Goal: Transaction & Acquisition: Purchase product/service

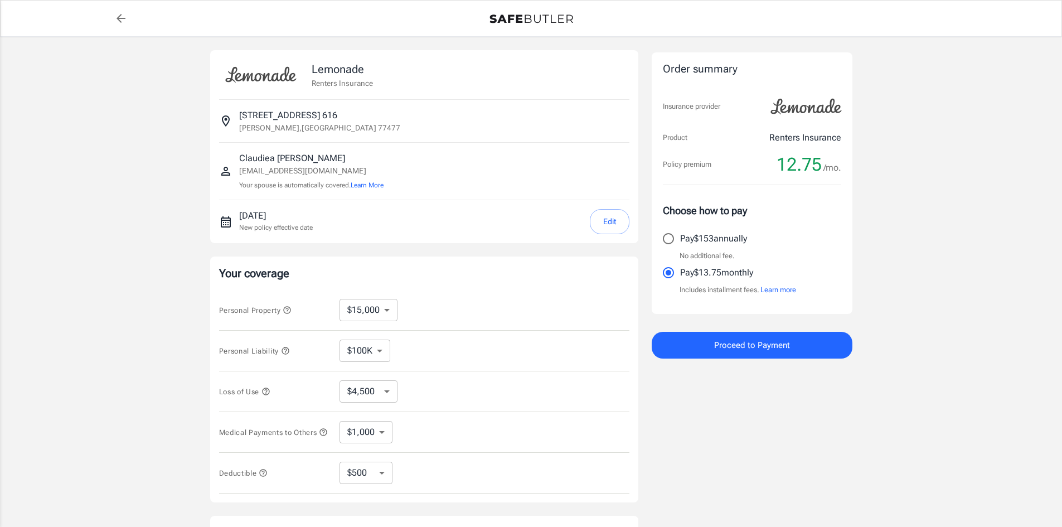
select select "15000"
select select "500"
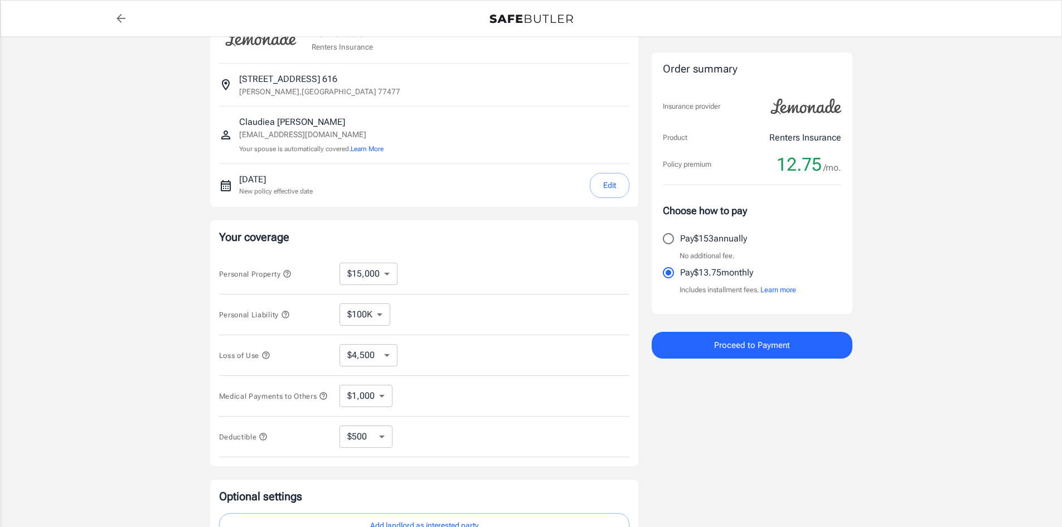
scroll to position [56, 0]
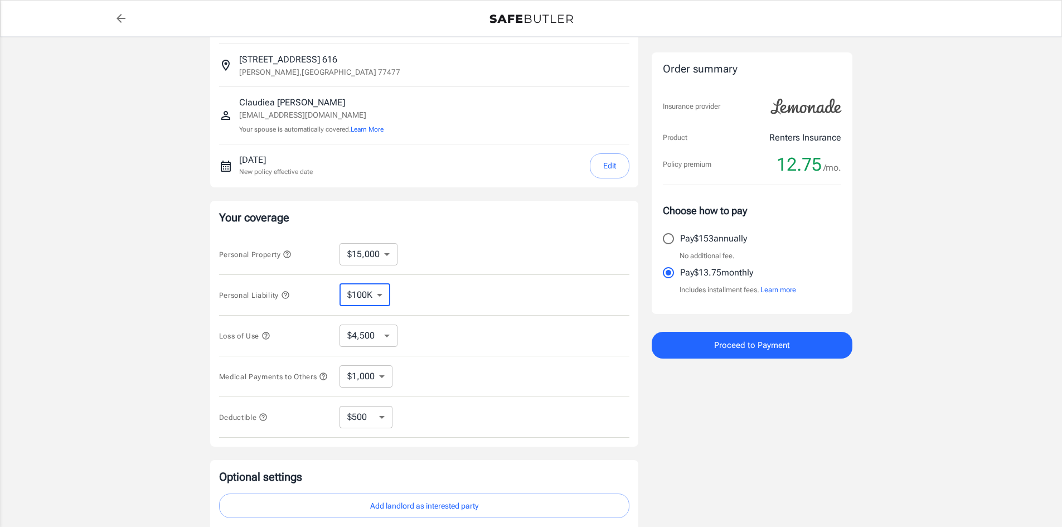
click at [385, 297] on select "$100K $200K $300K $400K $500K" at bounding box center [365, 295] width 51 height 22
select select "300000"
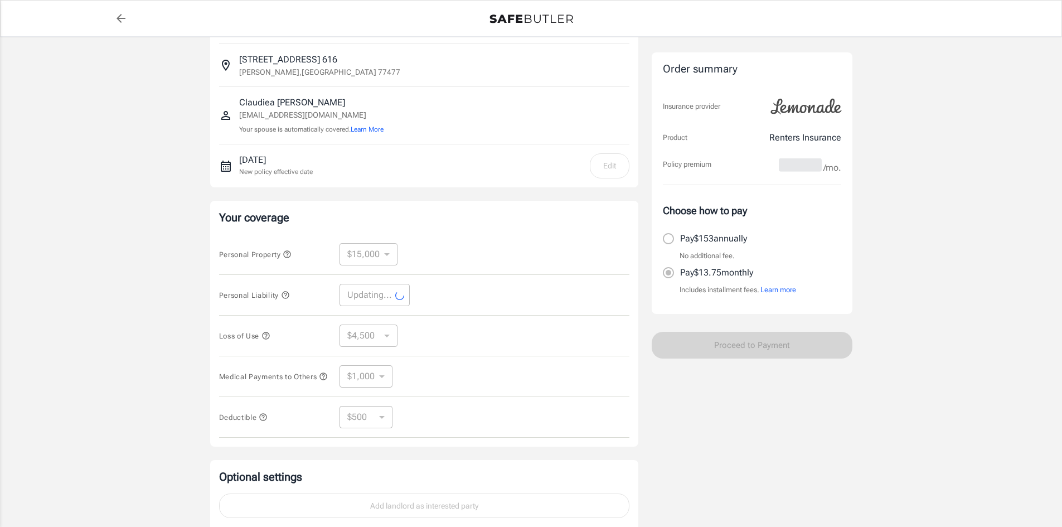
select select "300000"
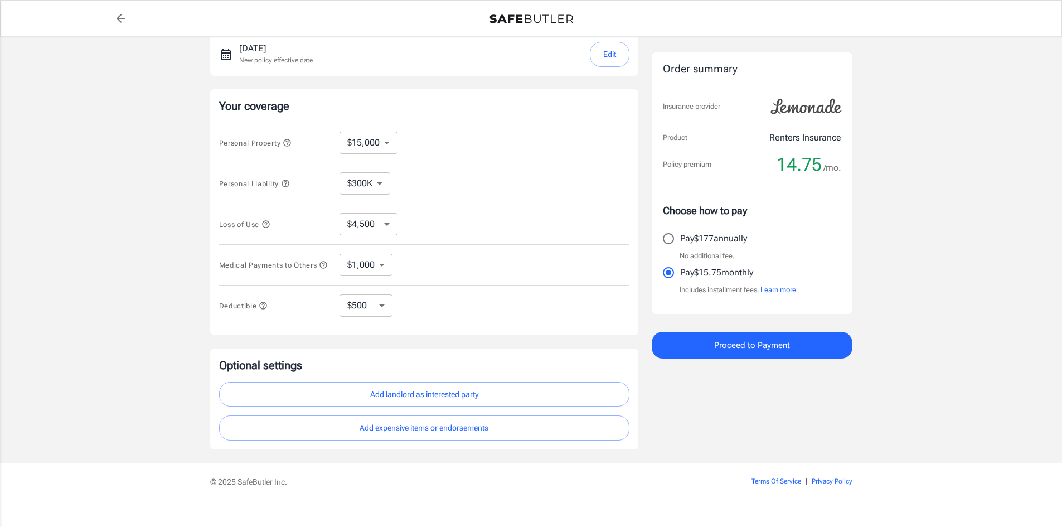
scroll to position [186, 0]
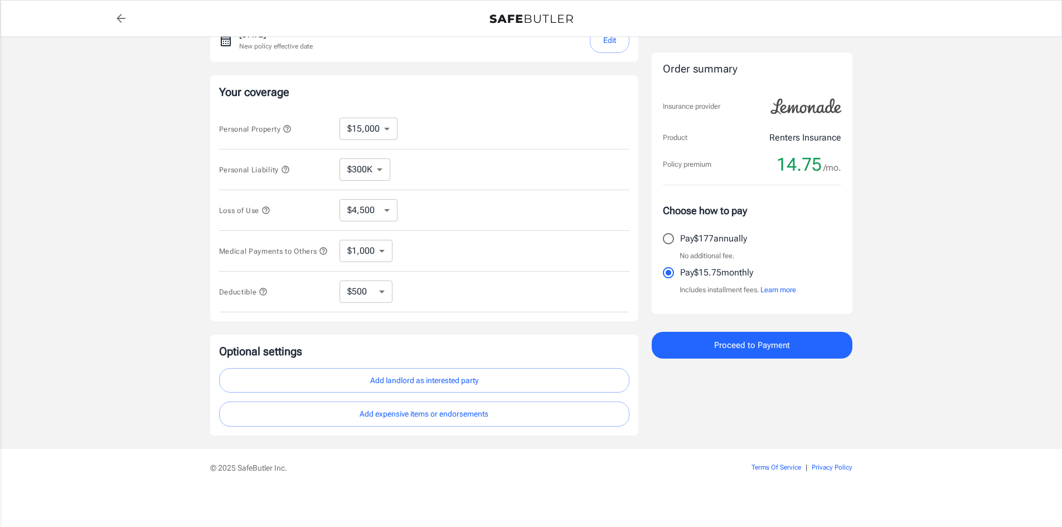
click at [340, 382] on button "Add landlord as interested party" at bounding box center [424, 380] width 410 height 25
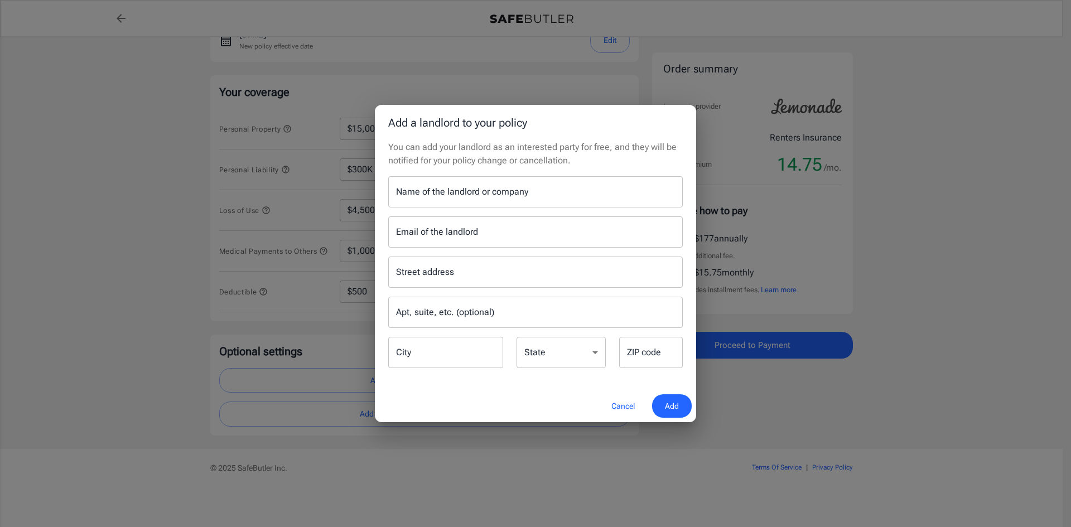
click at [499, 192] on input "Name of the landlord or company" at bounding box center [535, 191] width 294 height 31
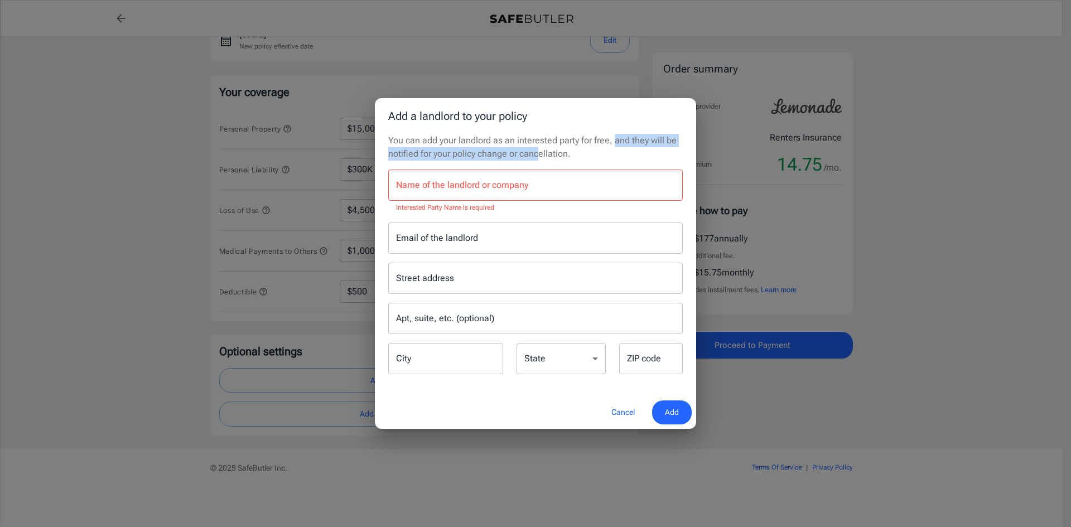
drag, startPoint x: 535, startPoint y: 149, endPoint x: 612, endPoint y: 139, distance: 77.1
click at [612, 139] on p "You can add your landlord as an interested party for free, and they will be not…" at bounding box center [535, 147] width 294 height 27
click at [588, 149] on p "You can add your landlord as an interested party for free, and they will be not…" at bounding box center [535, 147] width 294 height 27
click at [568, 193] on input "Name of the landlord or company" at bounding box center [535, 185] width 294 height 31
click at [512, 184] on input "Name of the landlord or company" at bounding box center [535, 185] width 294 height 31
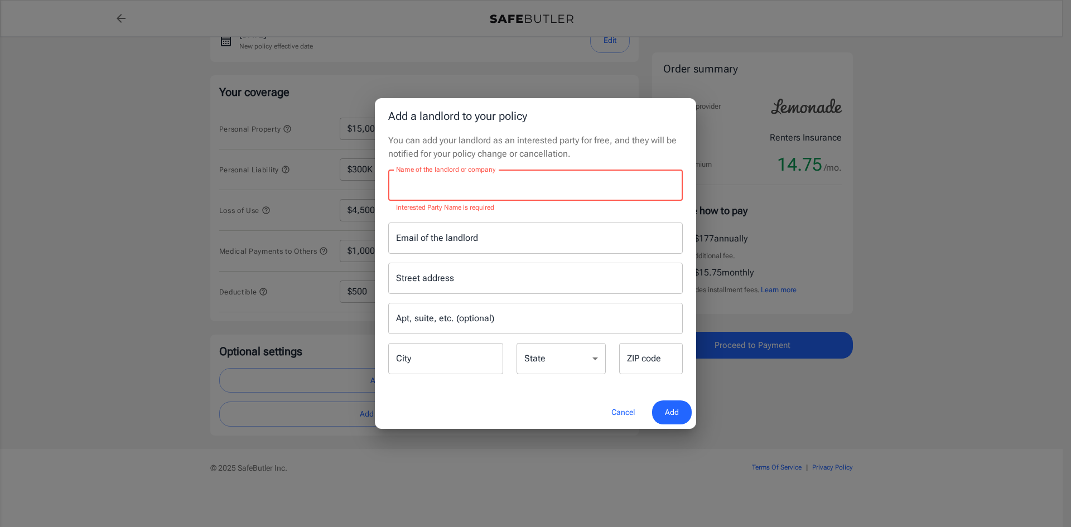
click at [754, 269] on div "Add a landlord to your policy You can add your landlord as an interested party …" at bounding box center [535, 263] width 1071 height 527
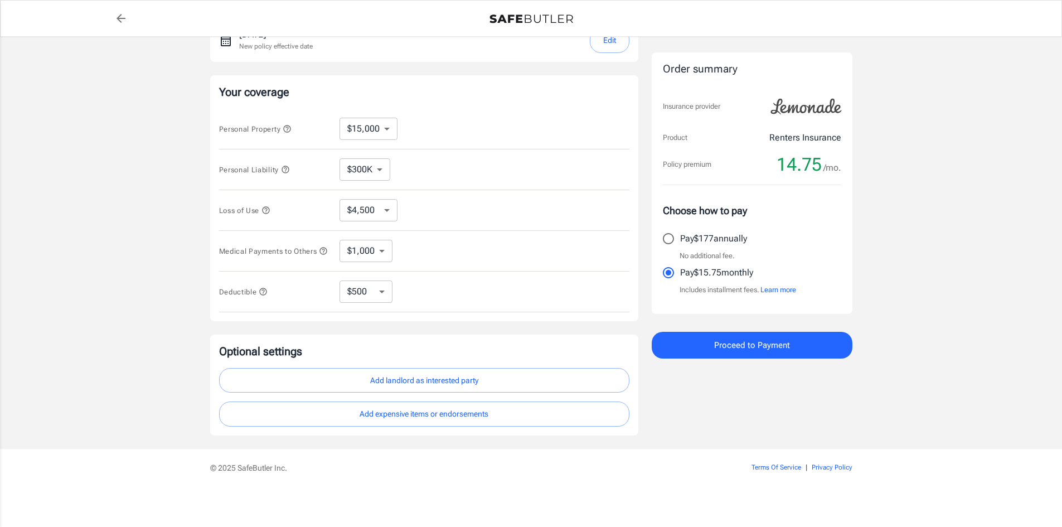
click at [748, 342] on span "Proceed to Payment" at bounding box center [752, 345] width 76 height 14
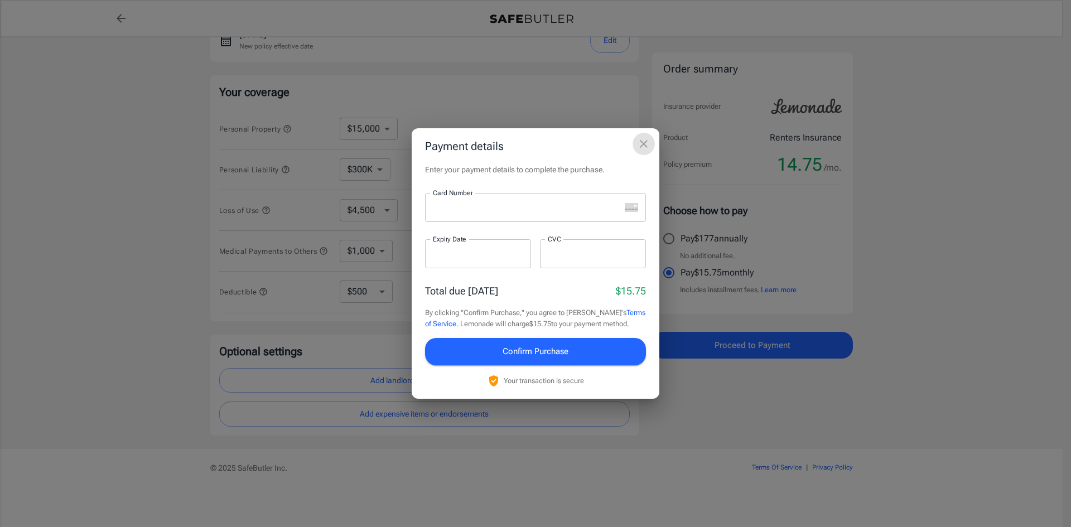
click at [645, 154] on button "close" at bounding box center [643, 144] width 22 height 22
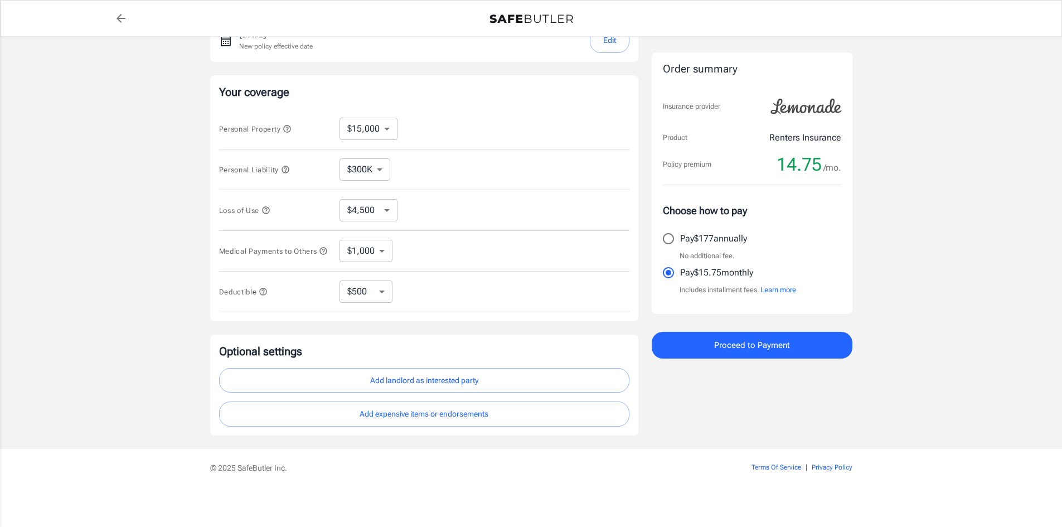
scroll to position [0, 0]
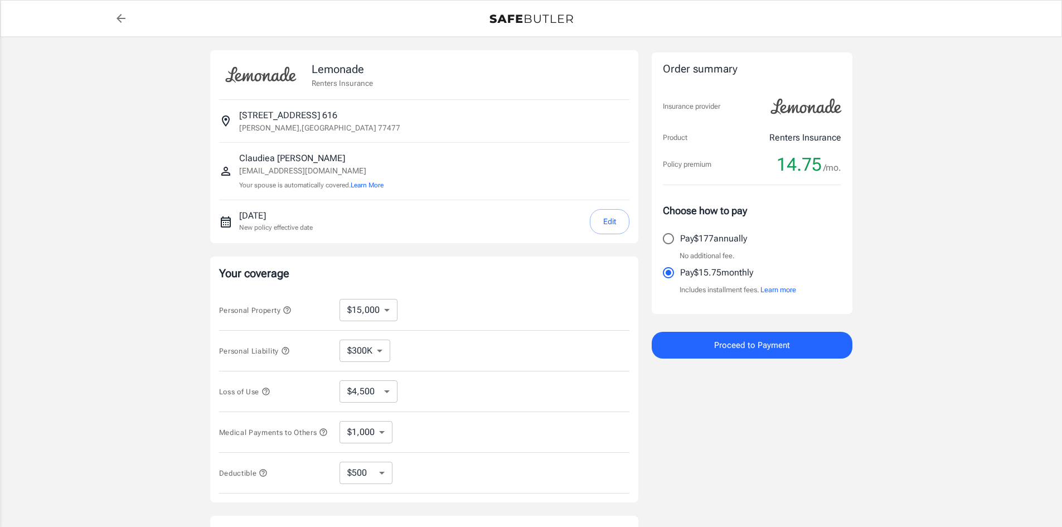
drag, startPoint x: 220, startPoint y: 225, endPoint x: 381, endPoint y: 229, distance: 161.7
click at [381, 229] on div "October 3, 2025 New policy effective date Edit" at bounding box center [424, 221] width 410 height 25
click at [381, 229] on div "October 3, 2025 New policy effective date Edit" at bounding box center [434, 221] width 390 height 25
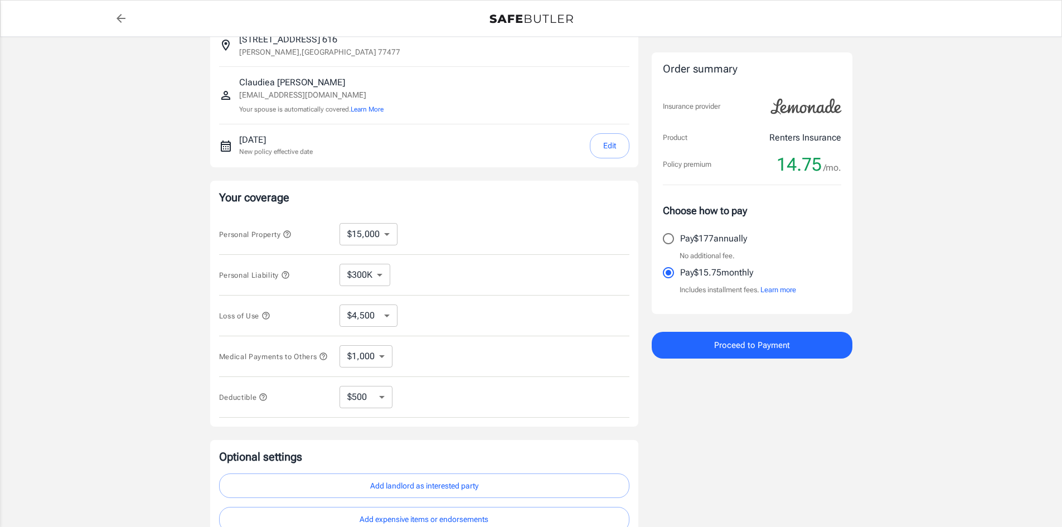
scroll to position [167, 0]
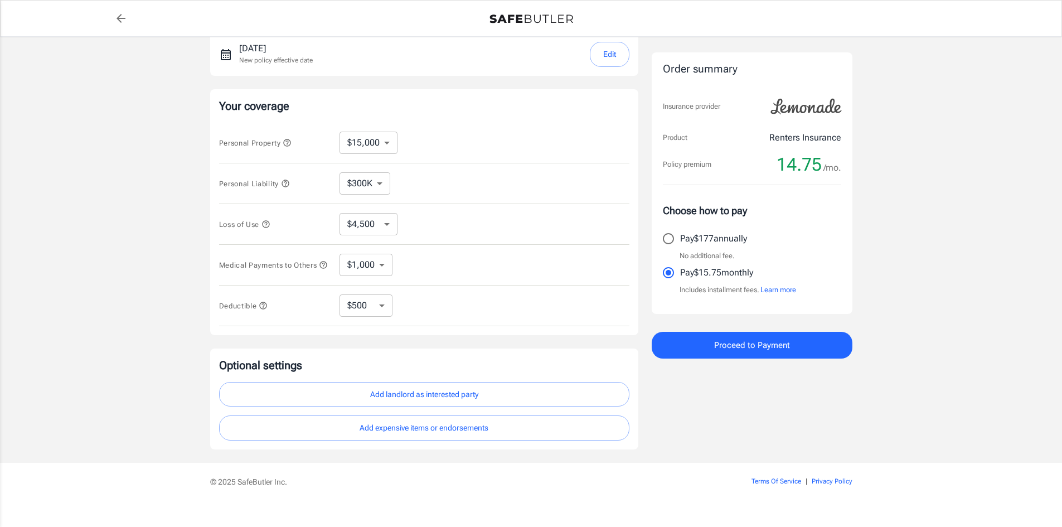
click at [370, 316] on select "$250 $500 $1,000 $2,500" at bounding box center [366, 305] width 53 height 22
select select "2500"
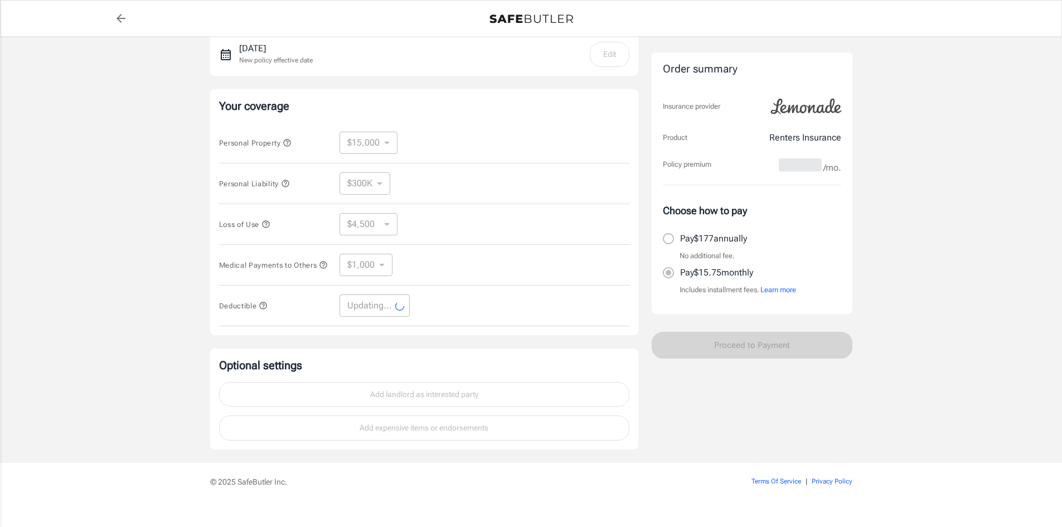
select select "2500"
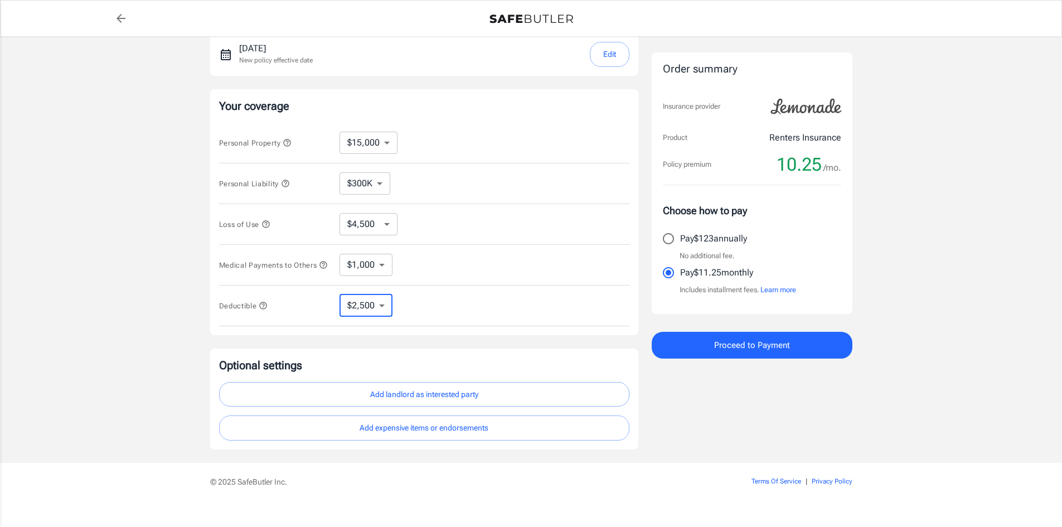
click at [364, 317] on select "$250 $500 $1,000 $2,500" at bounding box center [366, 305] width 53 height 22
click at [380, 266] on select "$1,000 $2,000 $3,000 $4,000 $5,000" at bounding box center [366, 265] width 53 height 22
select select "5000"
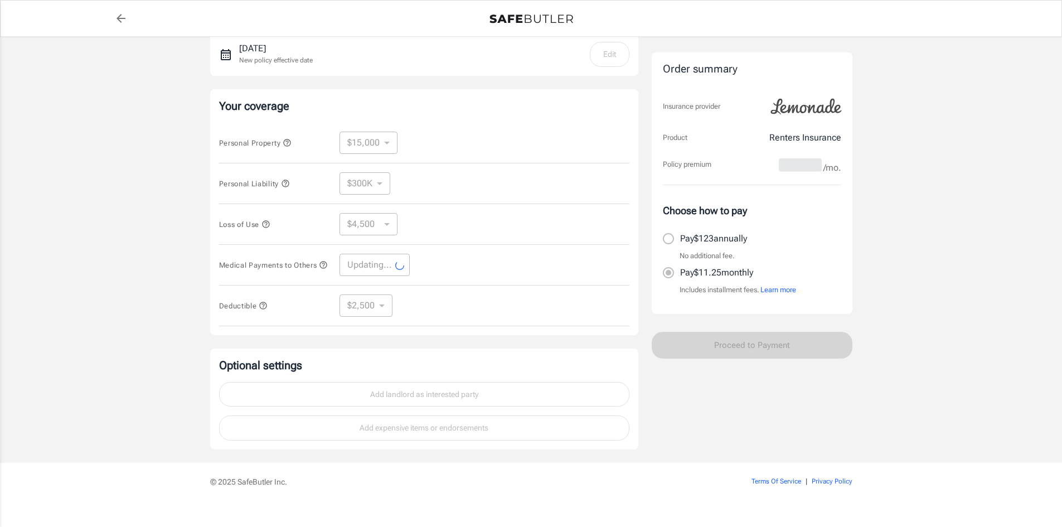
select select "5000"
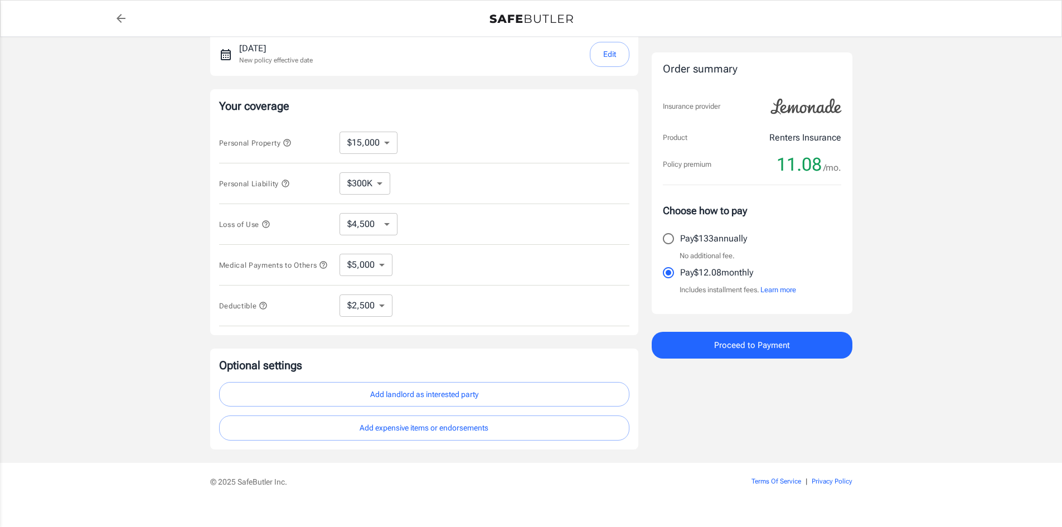
click at [379, 227] on select "$4,500 $7,500 $13,500 $22,500 $34,500 $55,500 $85,500 $130K $200K" at bounding box center [369, 224] width 58 height 22
click at [381, 192] on select "$100K $200K $300K $400K $500K" at bounding box center [365, 183] width 51 height 22
click at [371, 142] on select "$10,000 $15,000 $20,000 $25,000 $30,000 $40,000 $50,000 $100K $150K $200K $250K" at bounding box center [369, 143] width 58 height 22
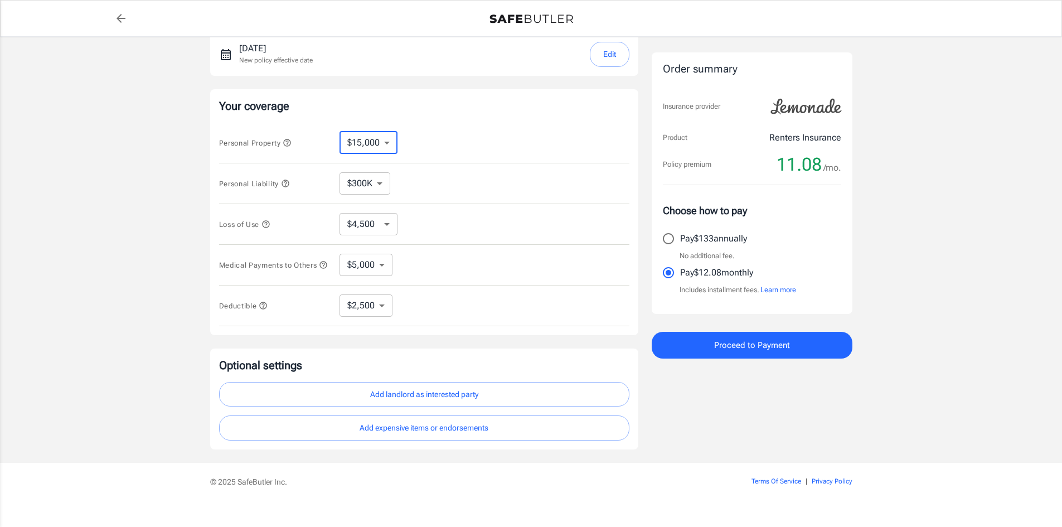
select select "250000"
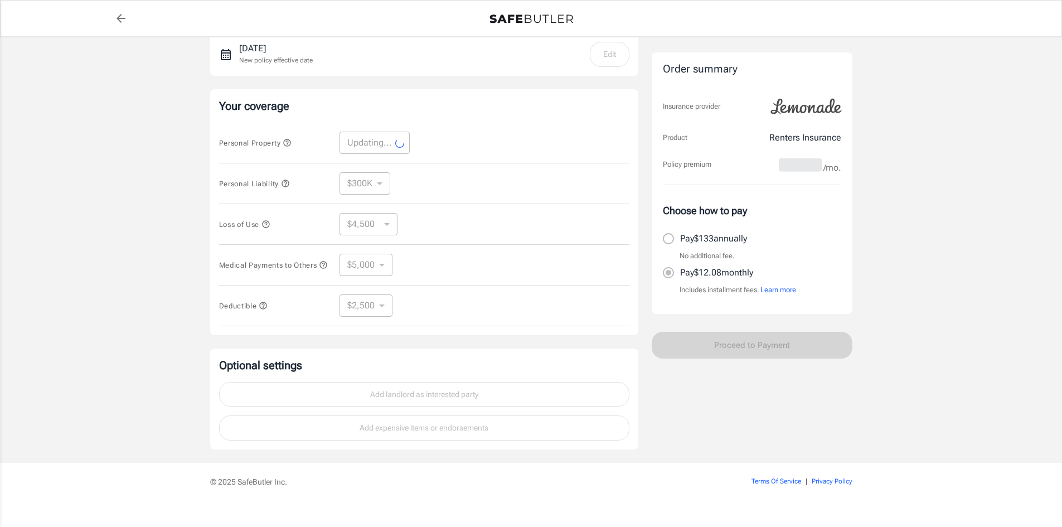
select select "250000"
select select "75000"
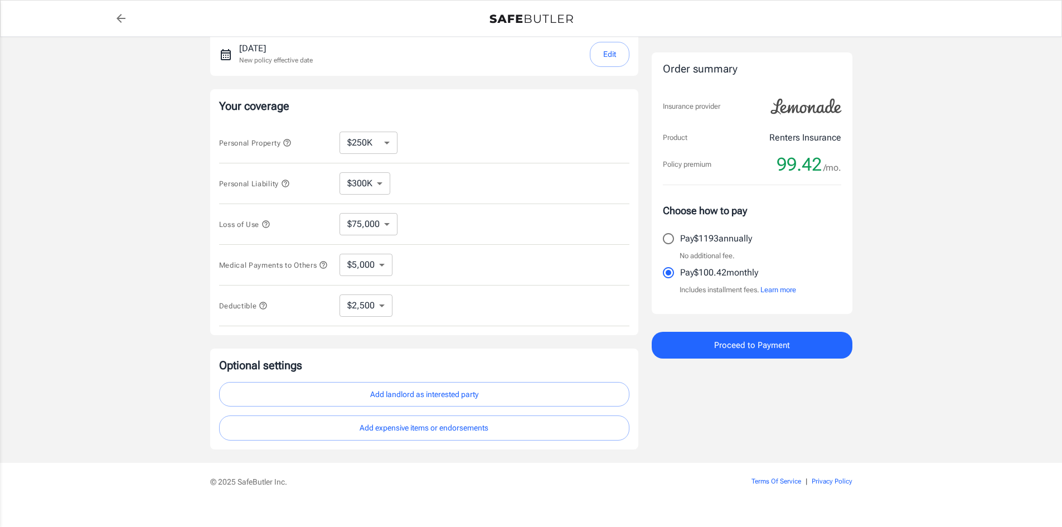
click at [374, 142] on select "$10,000 $15,000 $20,000 $25,000 $30,000 $40,000 $50,000 $100K $150K $200K $250K" at bounding box center [369, 143] width 58 height 22
select select "10000"
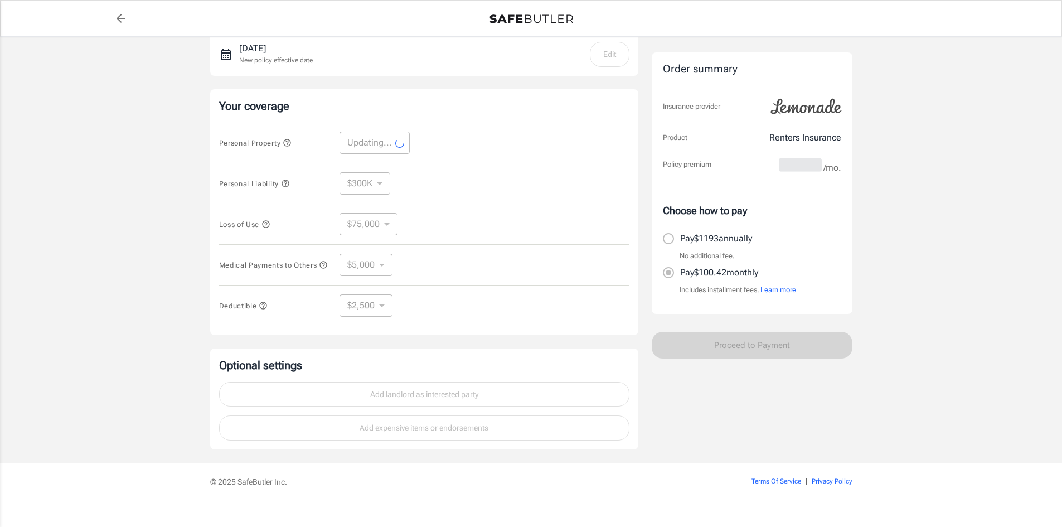
select select "10000"
select select "3000"
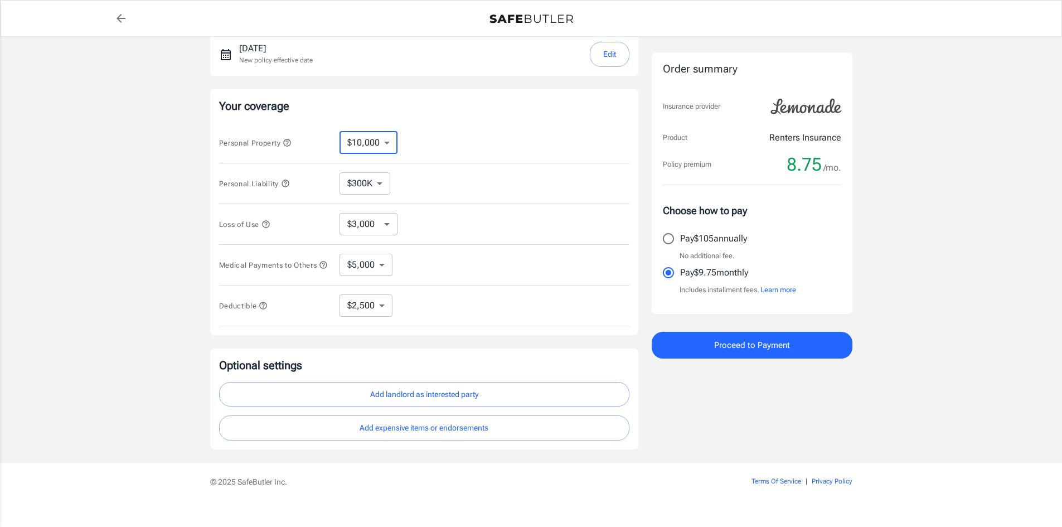
drag, startPoint x: 379, startPoint y: 145, endPoint x: 376, endPoint y: 152, distance: 7.2
click at [379, 145] on select "$10,000 $15,000 $20,000 $25,000 $30,000 $40,000 $50,000 $100K $150K $200K $250K" at bounding box center [369, 143] width 58 height 22
select select "15000"
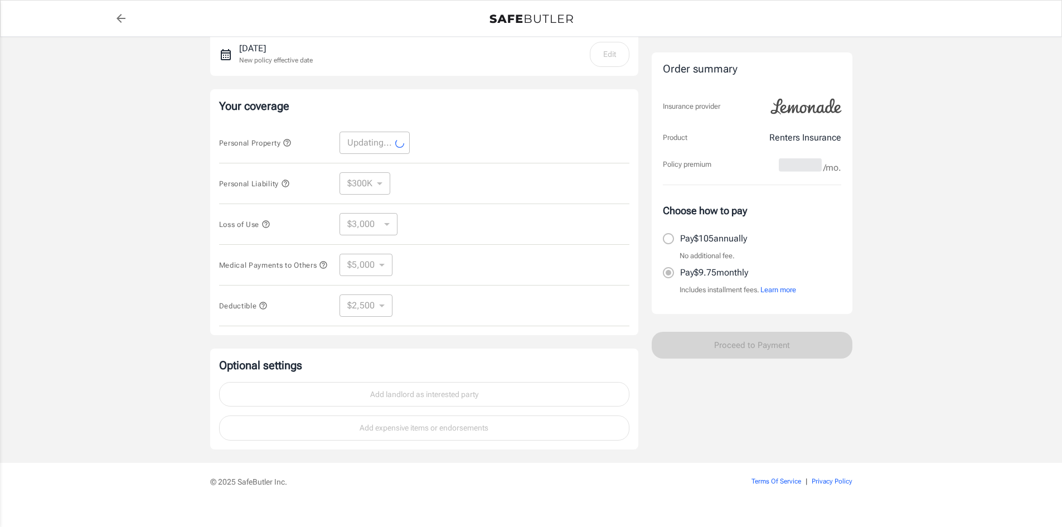
select select "15000"
select select "4500"
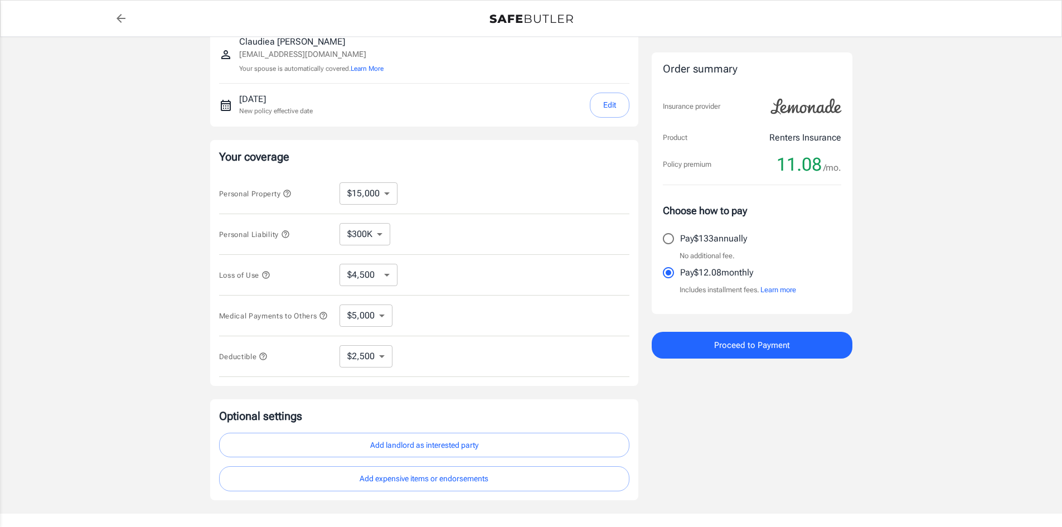
scroll to position [0, 0]
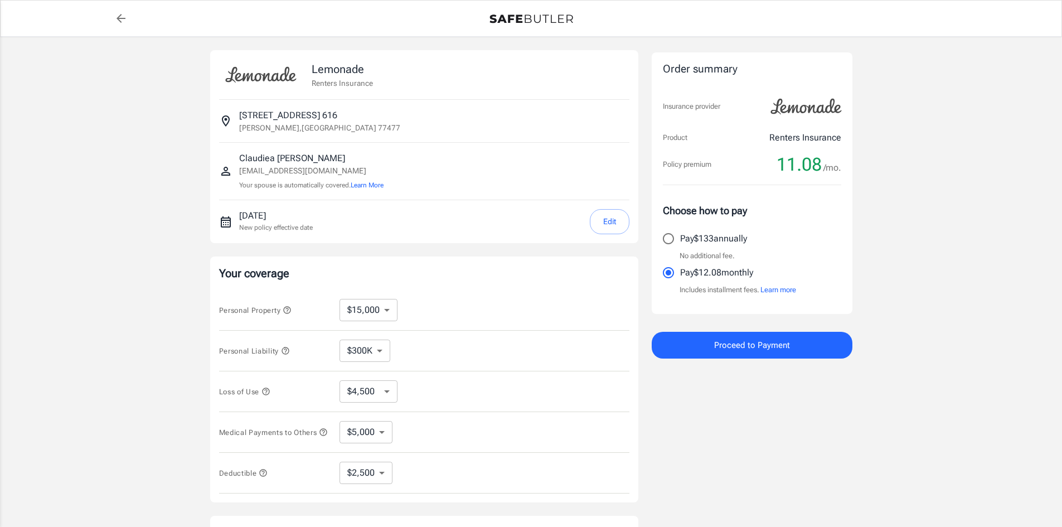
click at [207, 167] on div "Lemonade Renters Insurance 630 Colony Lake Estates Drive 616 Stafford , TX 7747…" at bounding box center [531, 333] width 669 height 593
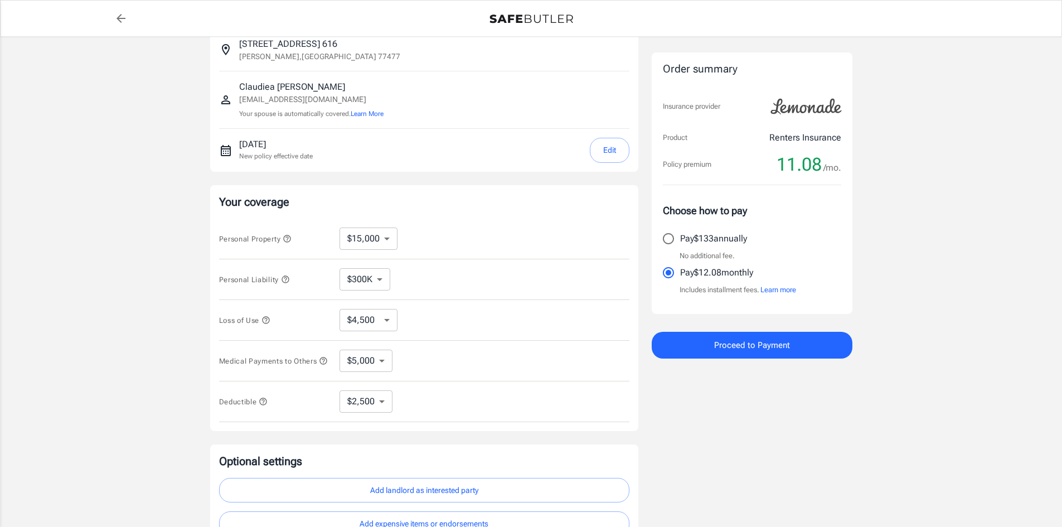
scroll to position [186, 0]
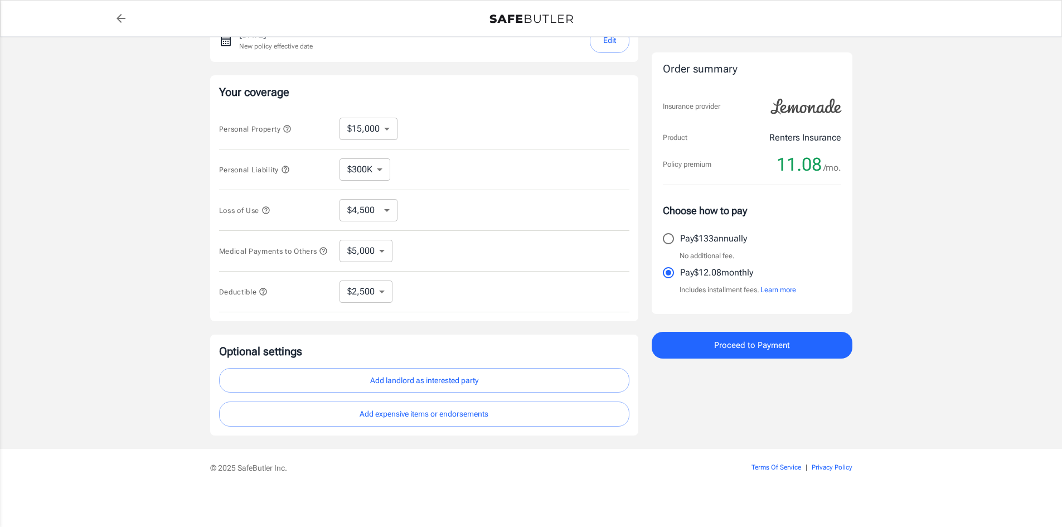
click at [389, 381] on button "Add landlord as interested party" at bounding box center [424, 380] width 410 height 25
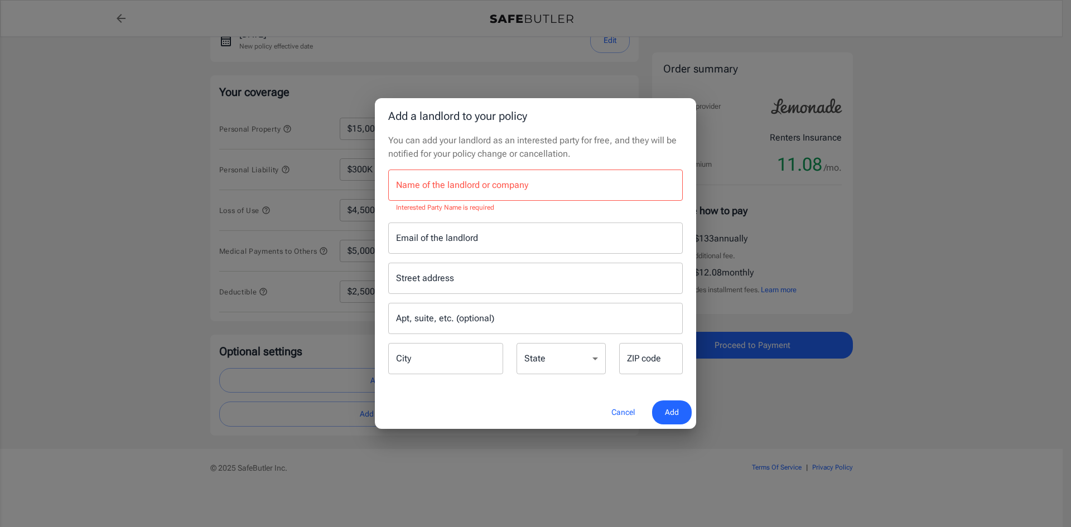
click at [439, 180] on input "Name of the landlord or company" at bounding box center [535, 185] width 294 height 31
click at [512, 193] on input "Name of the landlord or company" at bounding box center [535, 185] width 294 height 31
click at [486, 236] on input "Email of the landlord" at bounding box center [535, 237] width 294 height 31
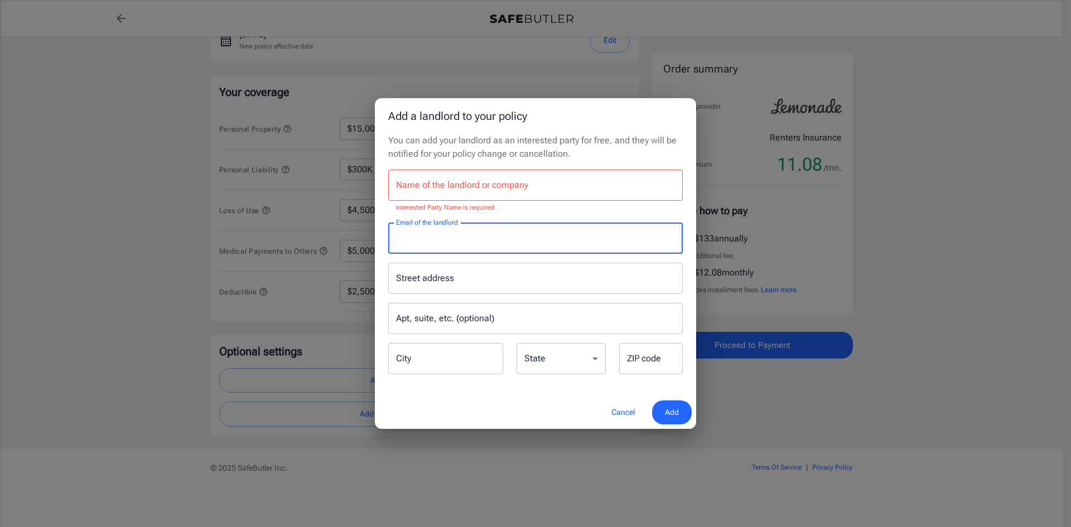
click at [520, 185] on input "Name of the landlord or company" at bounding box center [535, 185] width 294 height 31
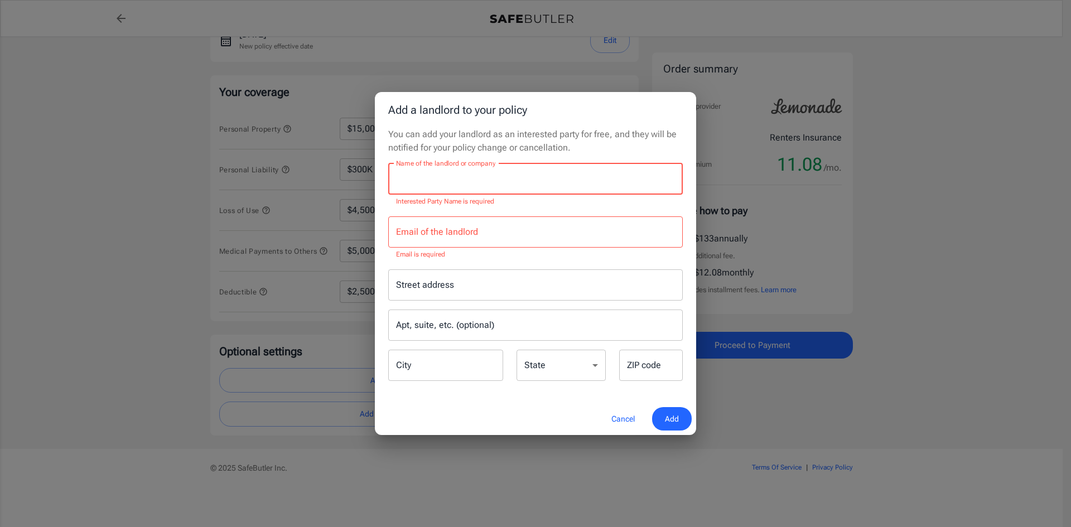
click at [796, 181] on div "Add a landlord to your policy You can add your landlord as an interested party …" at bounding box center [535, 263] width 1071 height 527
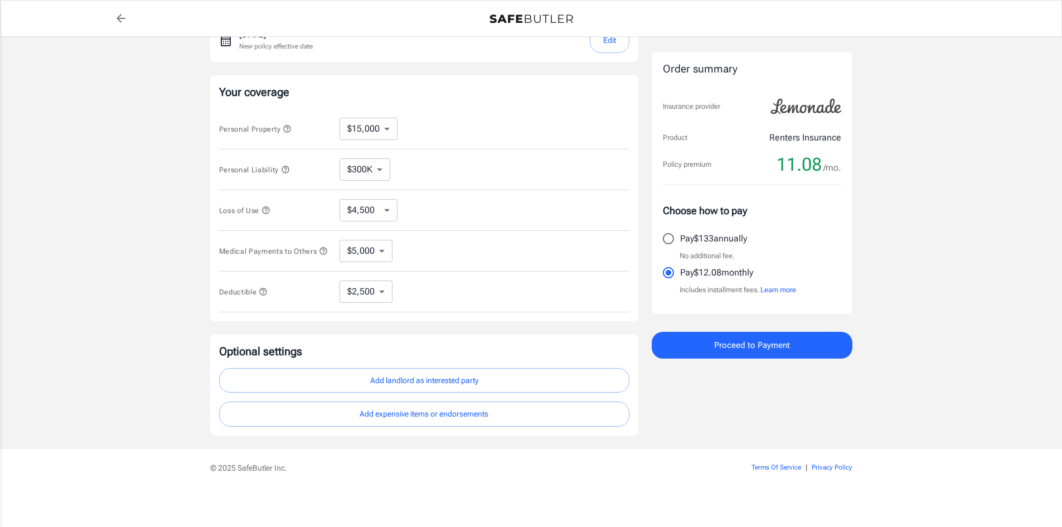
click at [435, 381] on button "Add landlord as interested party" at bounding box center [424, 380] width 410 height 25
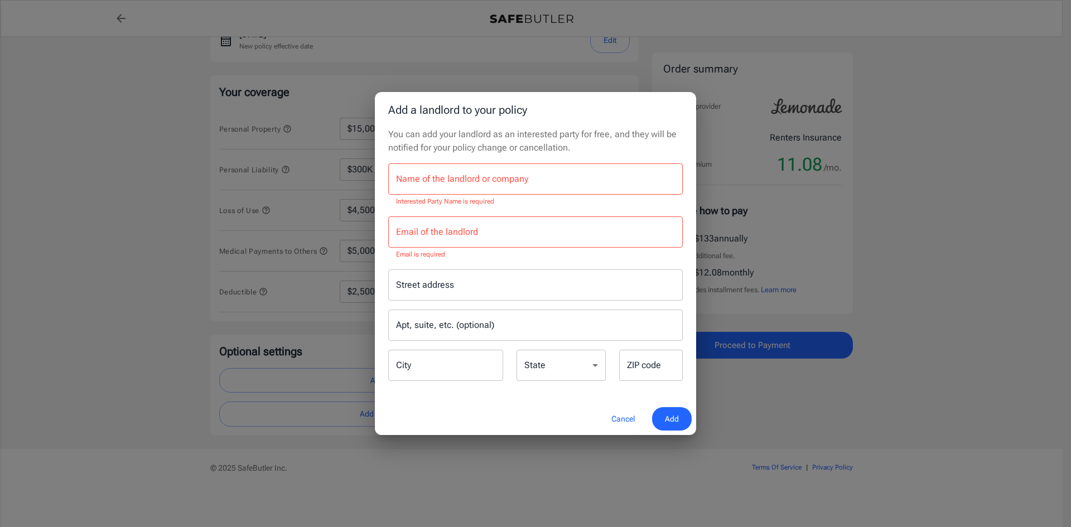
click at [608, 420] on button "Cancel" at bounding box center [622, 419] width 49 height 24
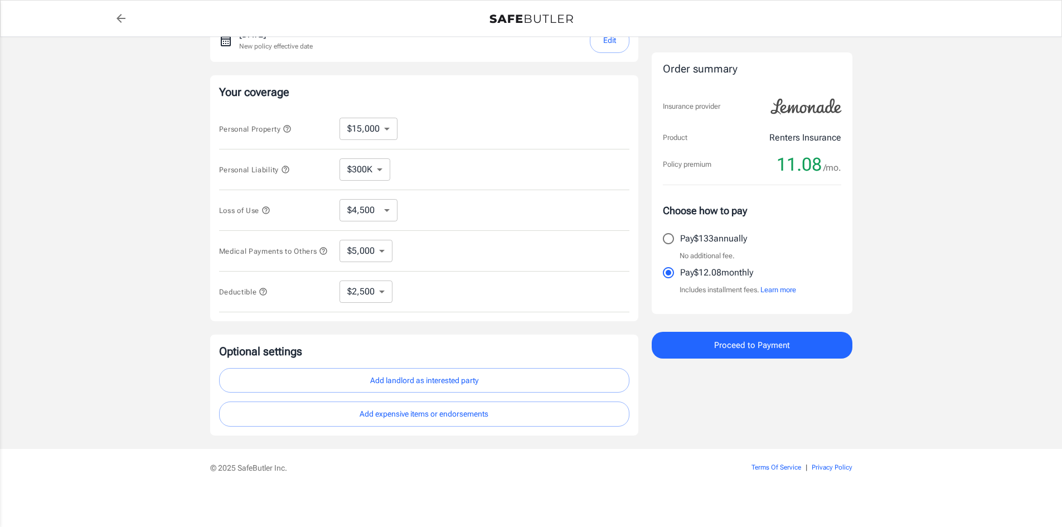
click at [422, 373] on button "Add landlord as interested party" at bounding box center [424, 380] width 410 height 25
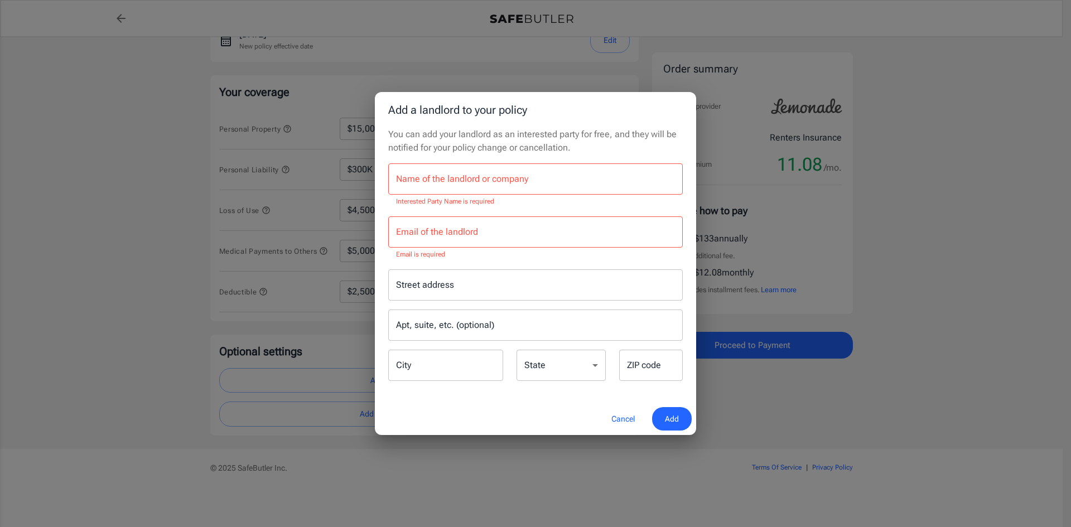
click at [481, 175] on input "Name of the landlord or company" at bounding box center [535, 178] width 294 height 31
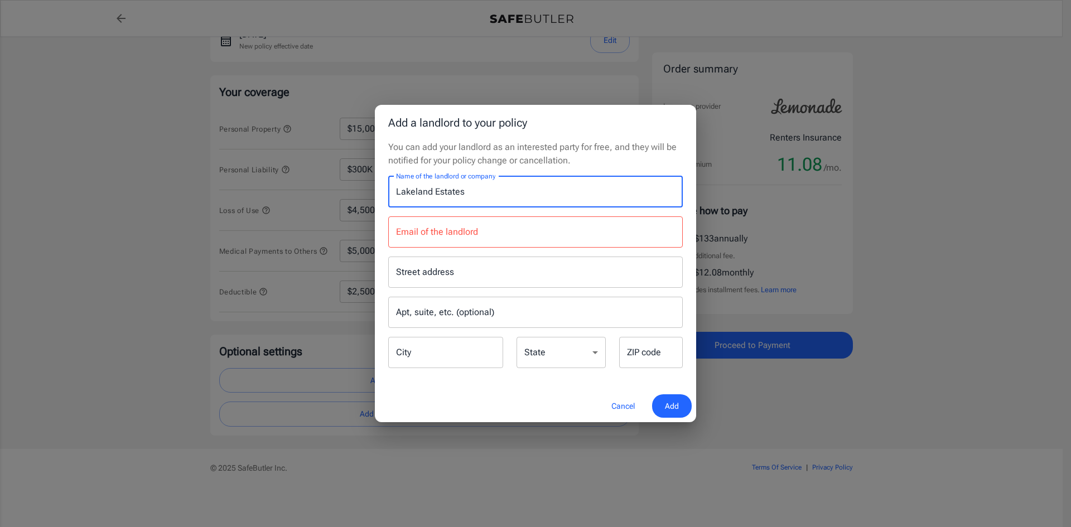
type input "Lakeland Estates"
click at [496, 233] on input "Email of the landlord" at bounding box center [535, 231] width 294 height 31
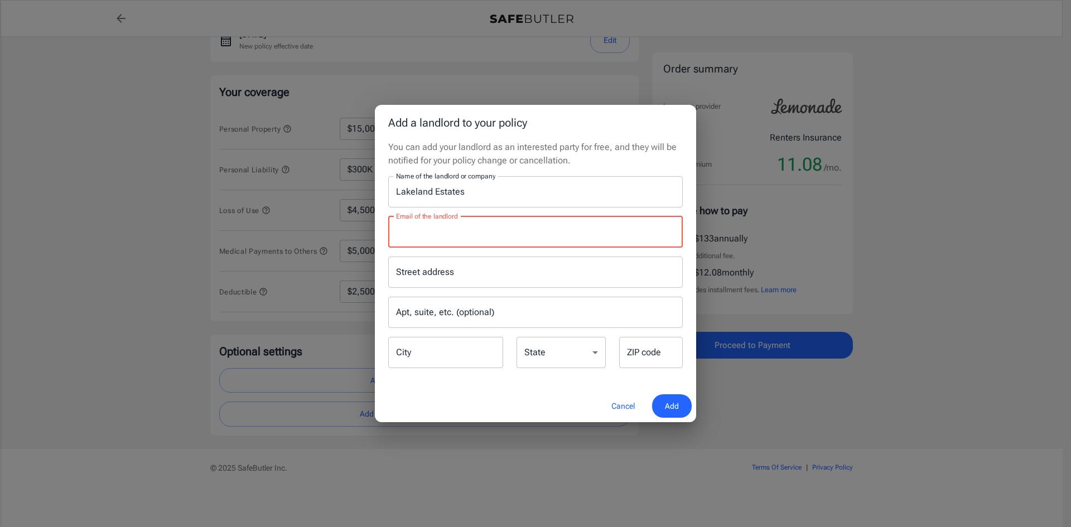
click at [480, 275] on input "Street address" at bounding box center [535, 271] width 284 height 21
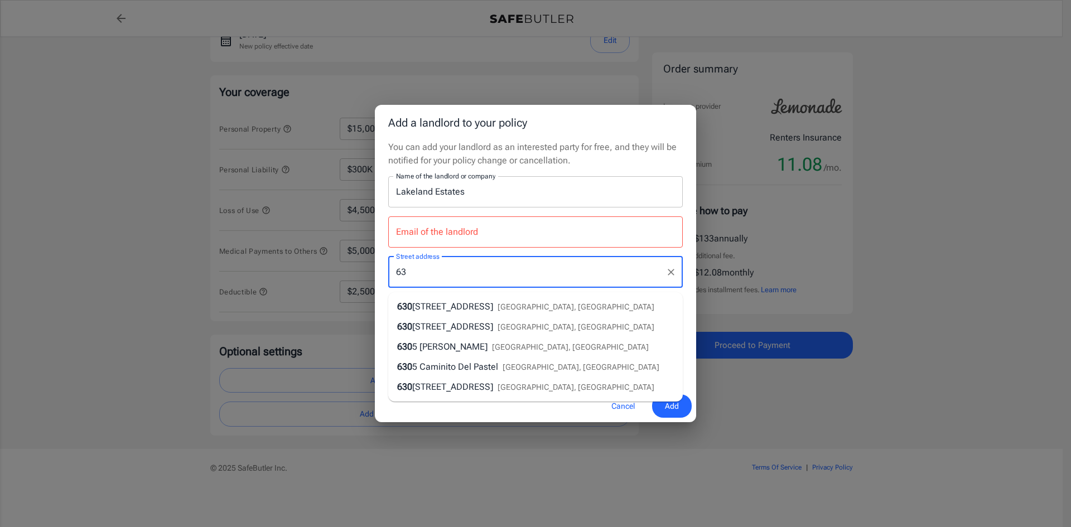
type input "6"
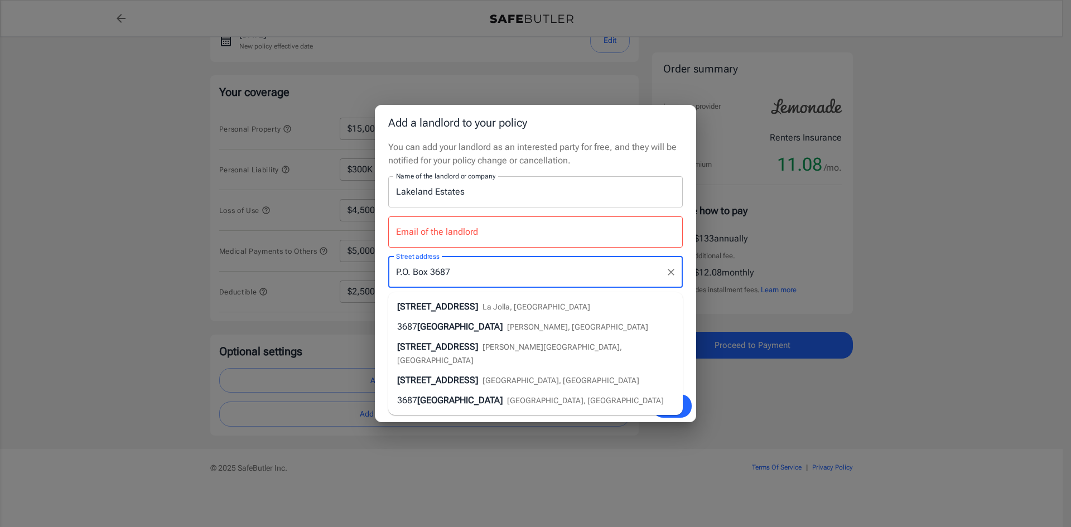
type input "P.O. Box 3687"
click at [469, 417] on div "Cancel Add" at bounding box center [535, 406] width 321 height 33
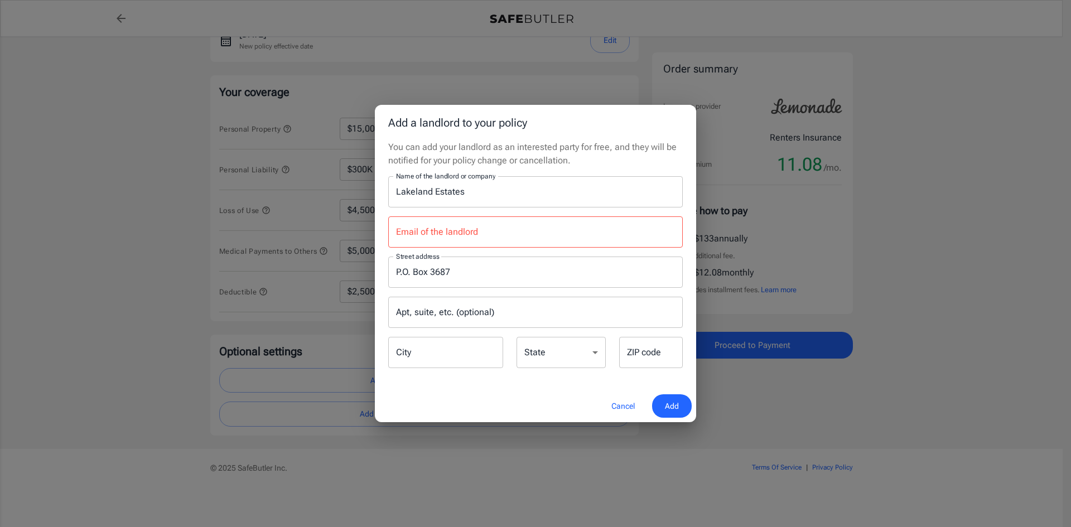
click at [431, 352] on input "City" at bounding box center [445, 352] width 115 height 31
type input "Coppell"
click at [553, 361] on select "Alabama Alaska Arizona Arkansas California Colorado Connecticut Delaware Distri…" at bounding box center [560, 352] width 89 height 31
select select "[GEOGRAPHIC_DATA]"
click at [516, 337] on select "Alabama Alaska Arizona Arkansas California Colorado Connecticut Delaware Distri…" at bounding box center [560, 352] width 89 height 31
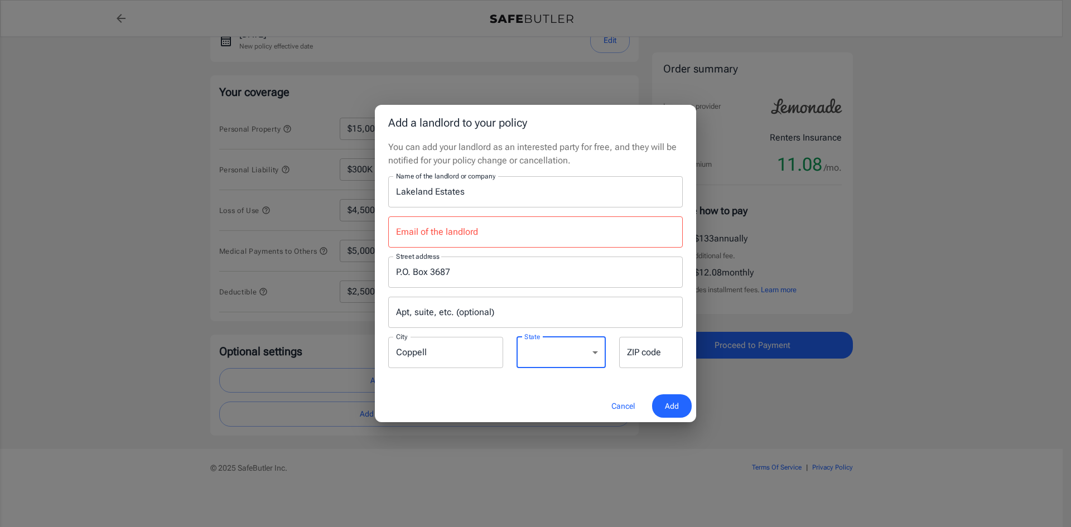
click at [648, 359] on input "ZIP code" at bounding box center [651, 352] width 64 height 31
type input "75019"
click at [490, 235] on input "Email of the landlord" at bounding box center [535, 231] width 294 height 31
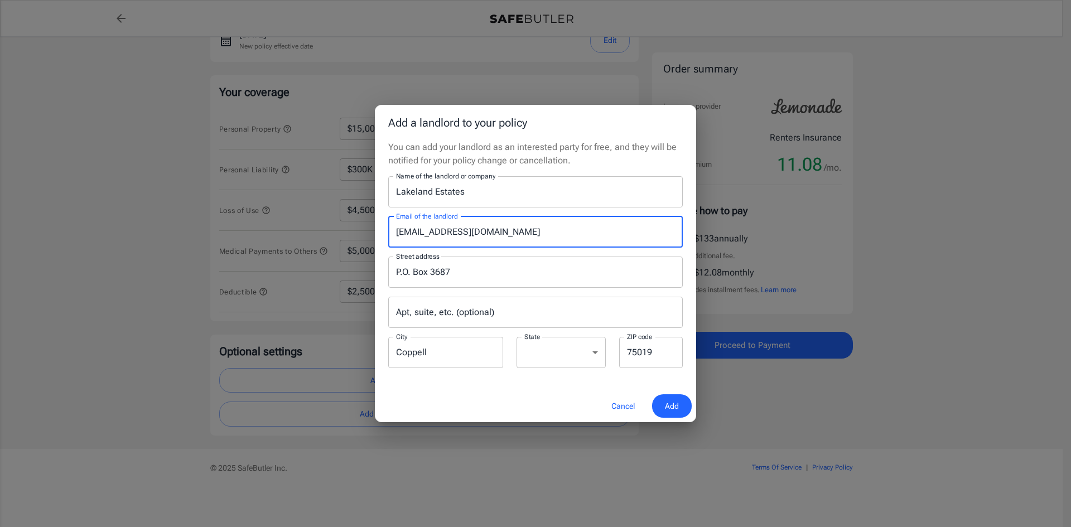
type input "[EMAIL_ADDRESS][DOMAIN_NAME]"
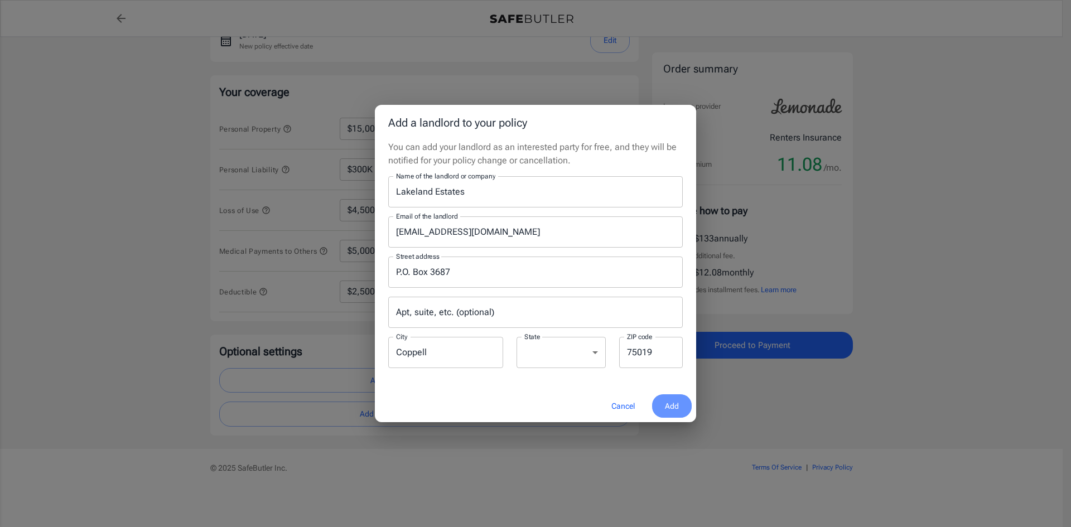
click at [675, 404] on span "Add" at bounding box center [672, 406] width 14 height 14
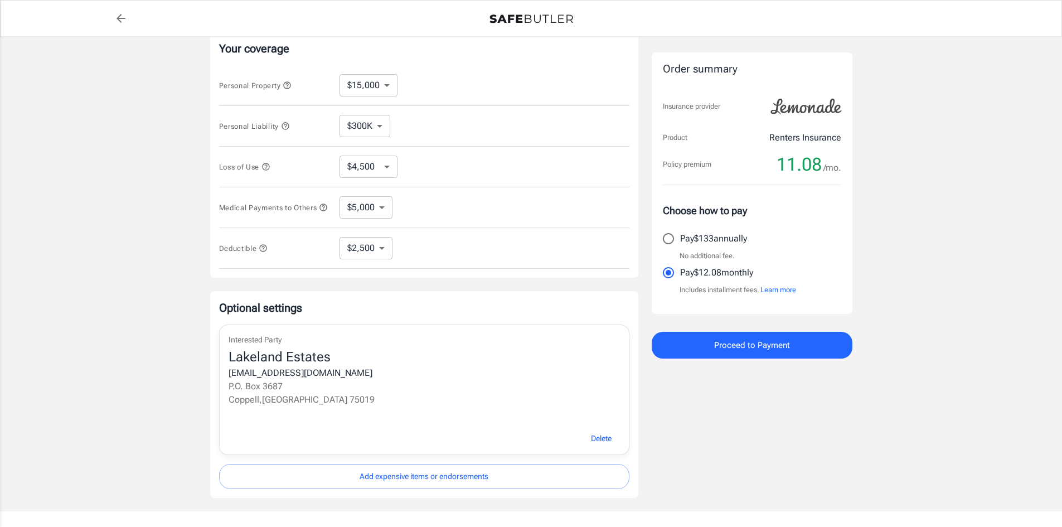
scroll to position [292, 0]
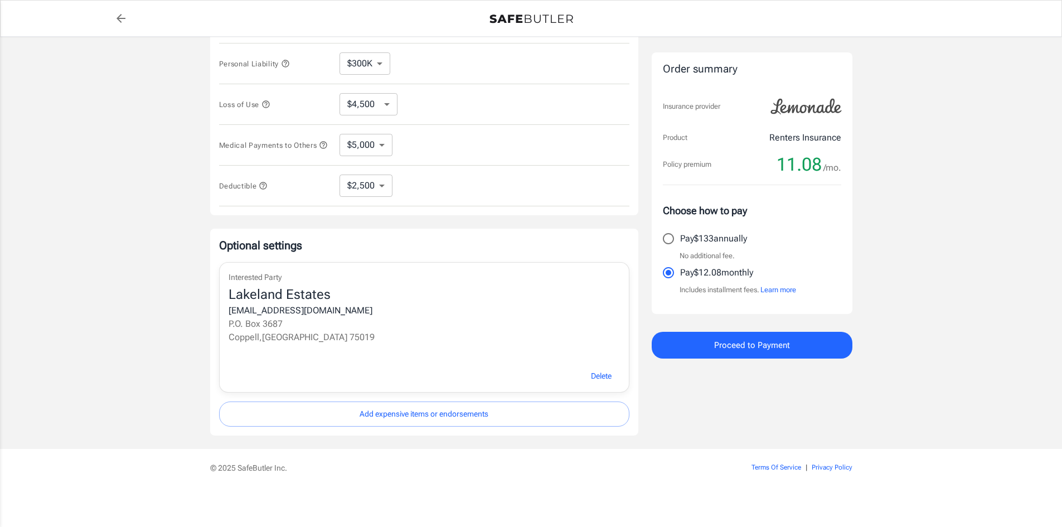
click at [758, 342] on span "Proceed to Payment" at bounding box center [752, 345] width 76 height 14
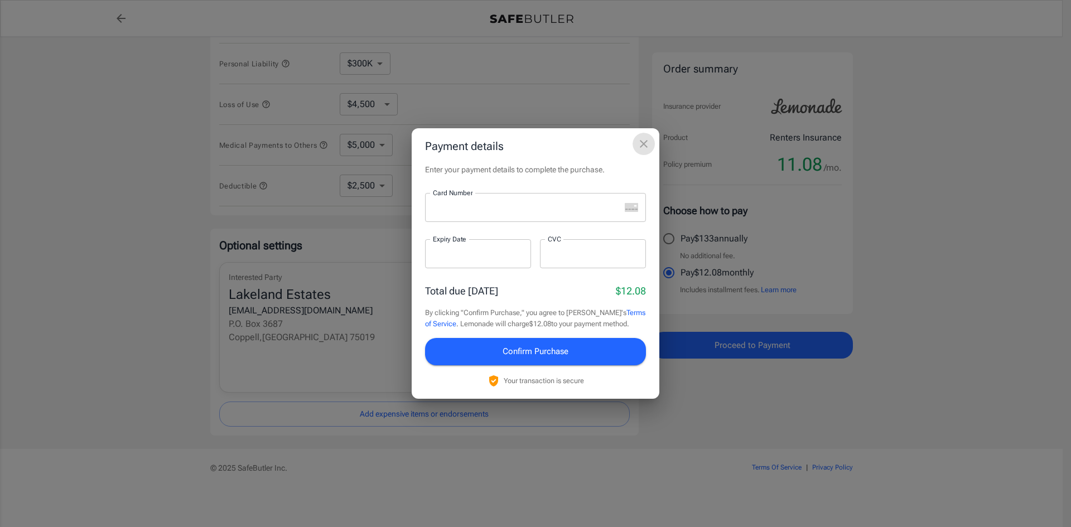
click at [646, 147] on icon "close" at bounding box center [643, 143] width 13 height 13
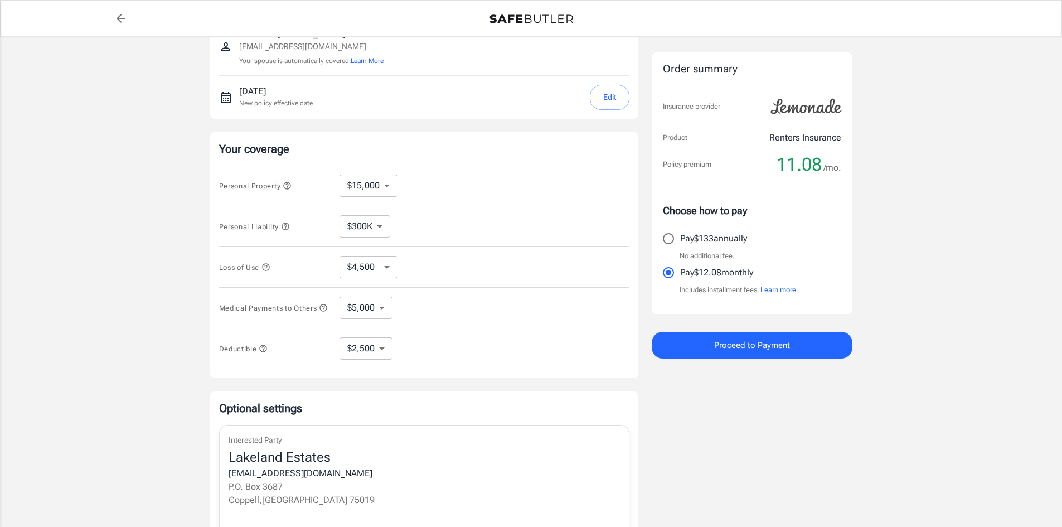
scroll to position [180, 0]
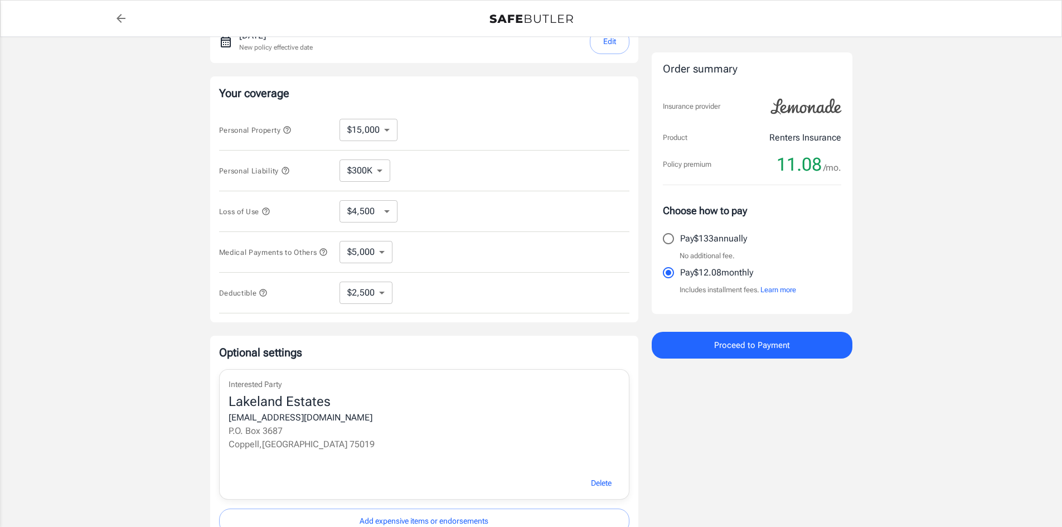
click at [365, 295] on select "$250 $500 $1,000 $2,500" at bounding box center [366, 293] width 53 height 22
select select "250"
click at [371, 296] on select "$250 $500 $1,000 $2,500" at bounding box center [366, 293] width 53 height 22
select select "2500"
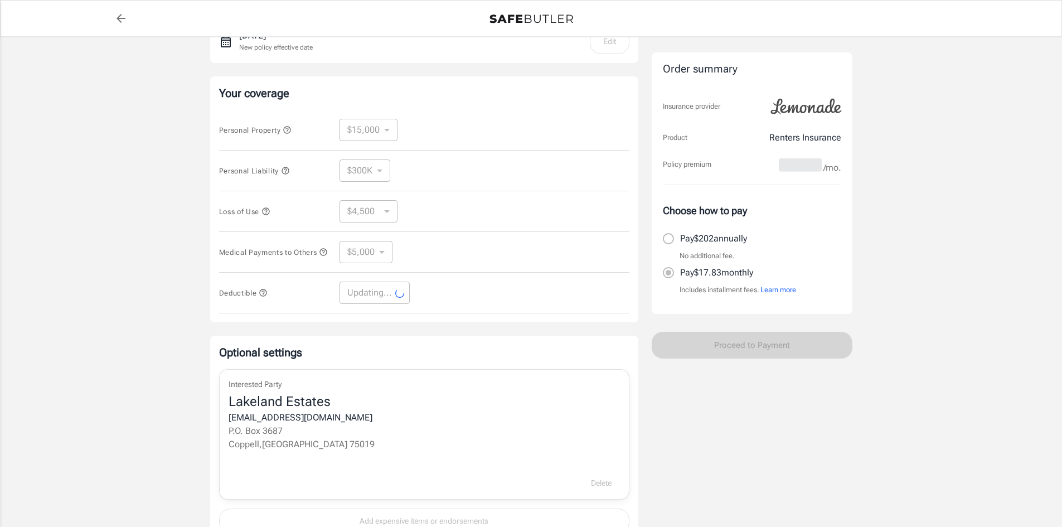
select select "2500"
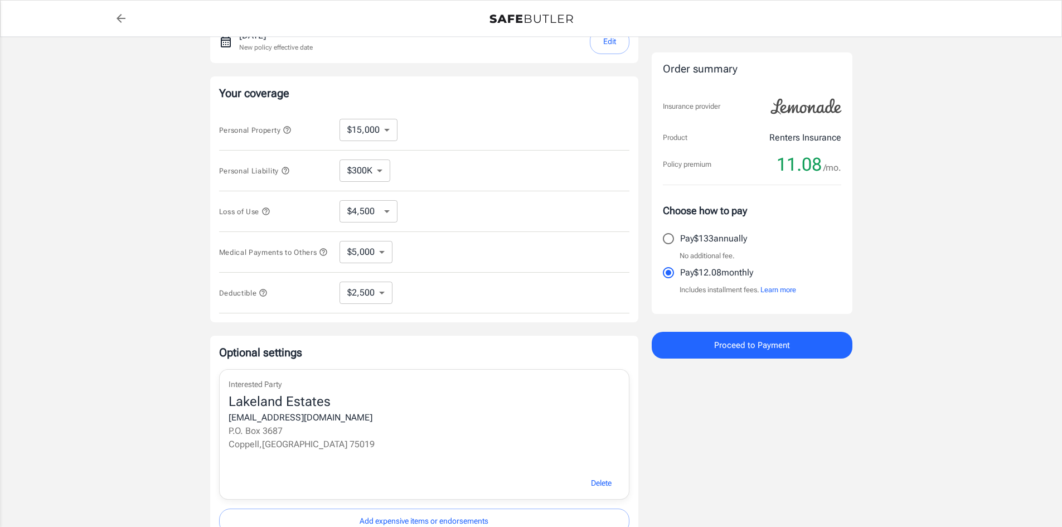
click at [360, 129] on select "$10,000 $15,000 $20,000 $25,000 $30,000 $40,000 $50,000 $100K $150K $200K $250K" at bounding box center [369, 130] width 58 height 22
select select "10000"
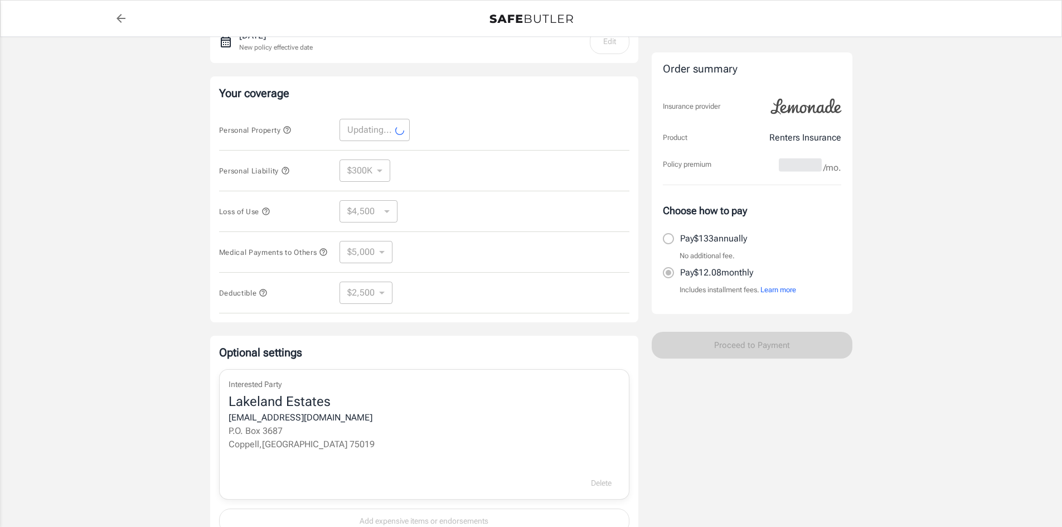
select select "10000"
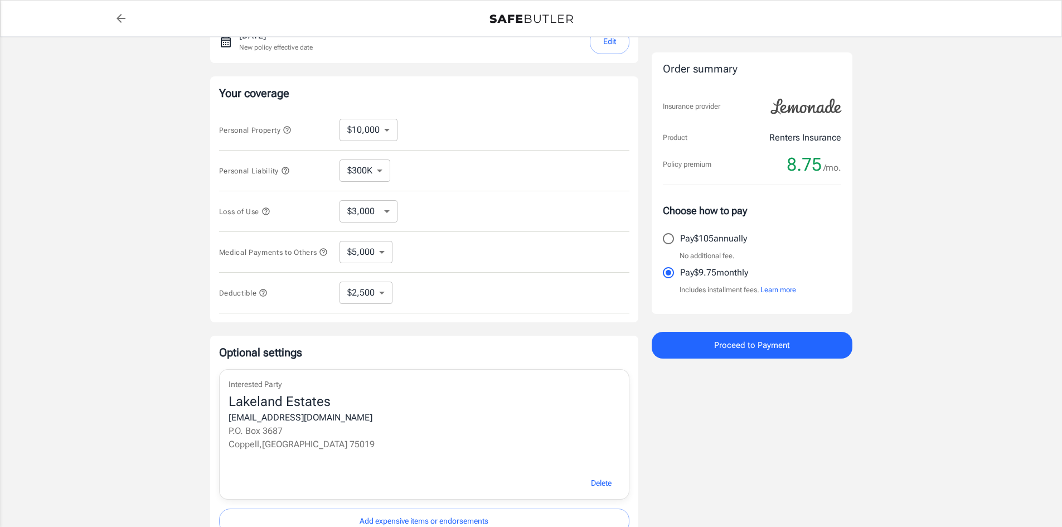
click at [380, 211] on select "$3,000 $6,000 $12,000 $21,000 $36,000 $60,000 $96,000 $153K $198K" at bounding box center [369, 211] width 58 height 22
select select "6000"
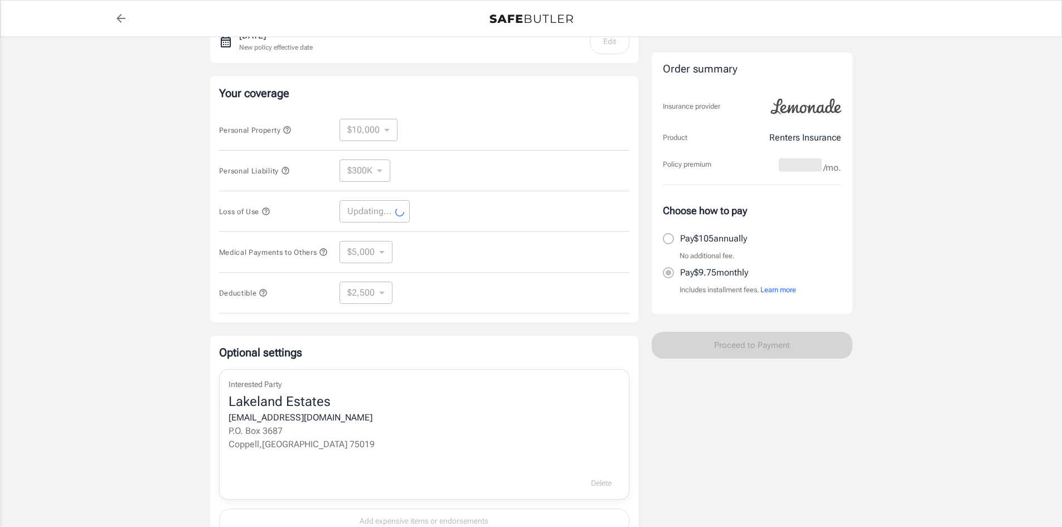
click at [396, 212] on icon at bounding box center [400, 212] width 12 height 12
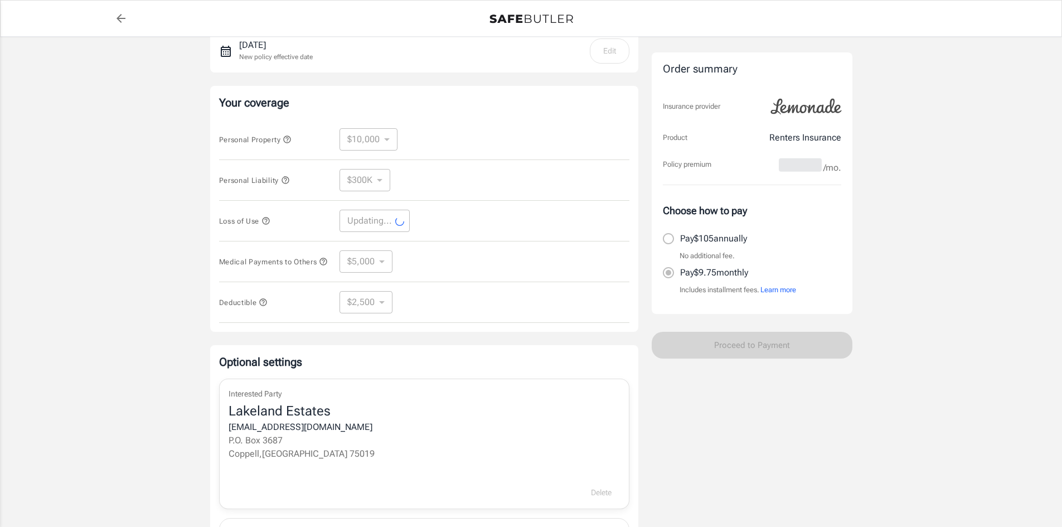
scroll to position [69, 0]
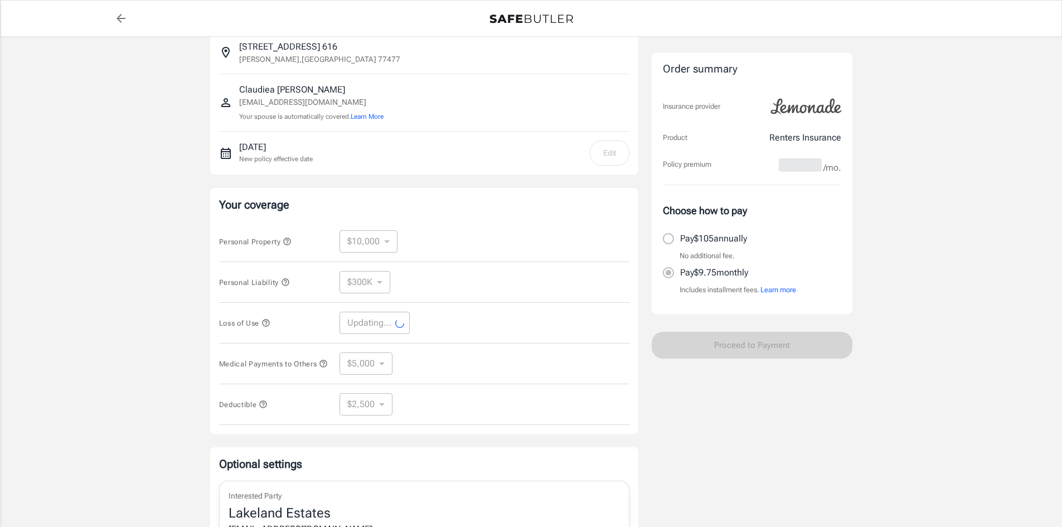
click at [356, 317] on select "Updating..." at bounding box center [375, 323] width 70 height 22
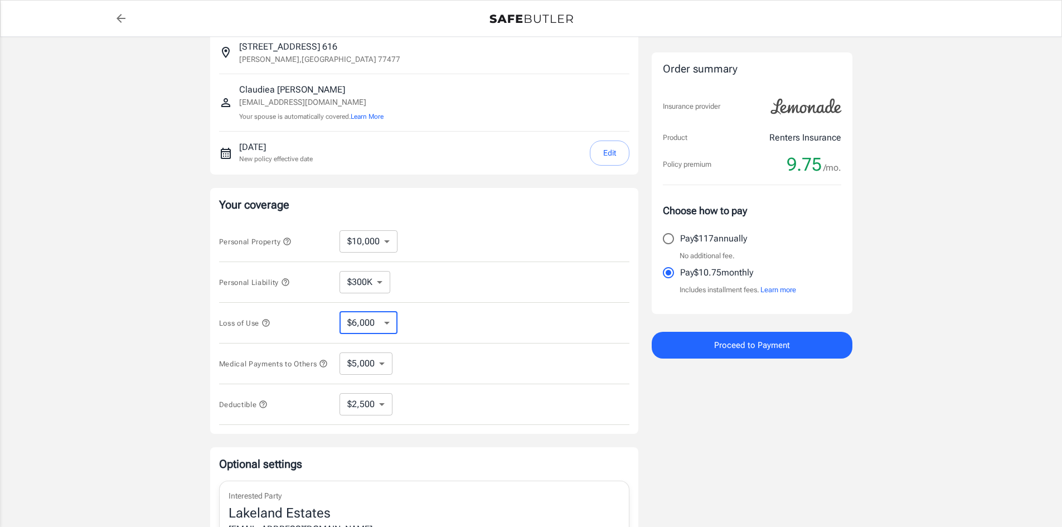
click at [378, 325] on select "$3,000 $6,000 $12,000 $21,000 $36,000 $60,000 $96,000 $153K $198K" at bounding box center [369, 323] width 58 height 22
select select "3000"
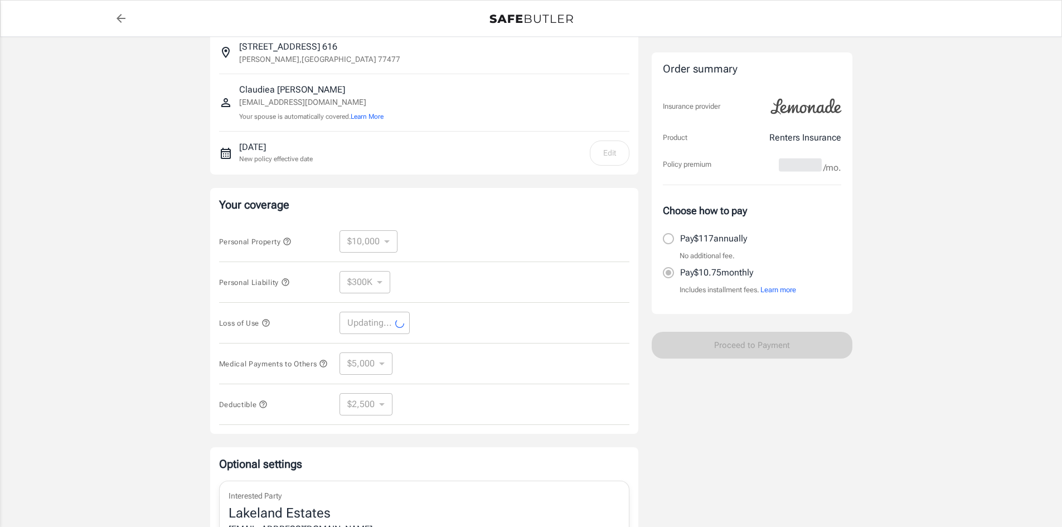
select select "3000"
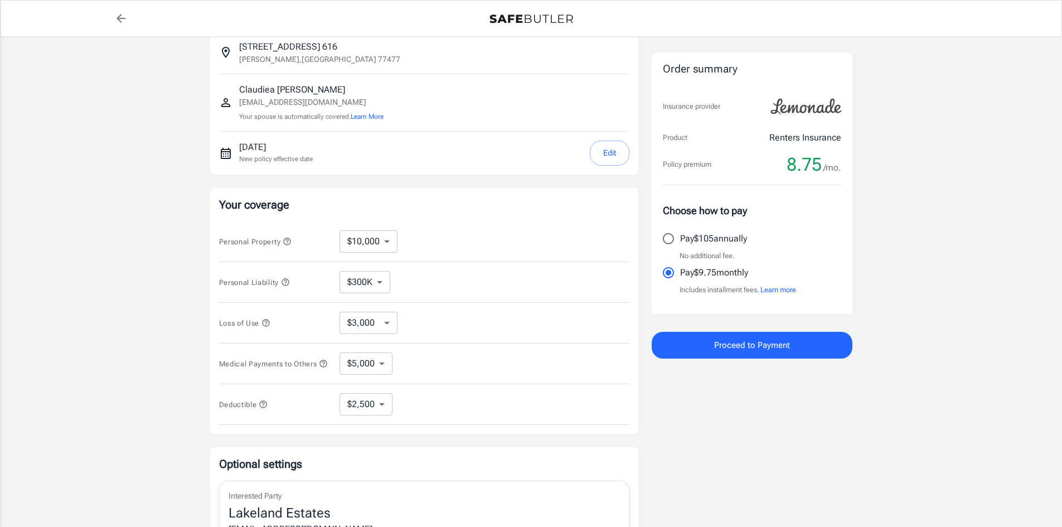
click at [386, 327] on select "$3,000 $6,000 $12,000 $21,000 $36,000 $60,000 $96,000 $153K $198K" at bounding box center [369, 323] width 58 height 22
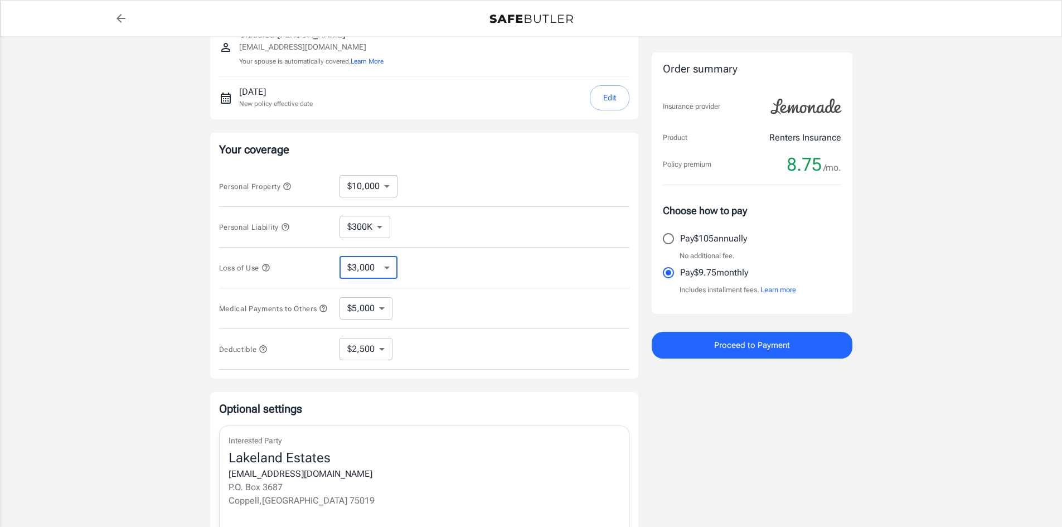
scroll to position [124, 0]
click at [682, 348] on button "Proceed to Payment" at bounding box center [752, 345] width 201 height 27
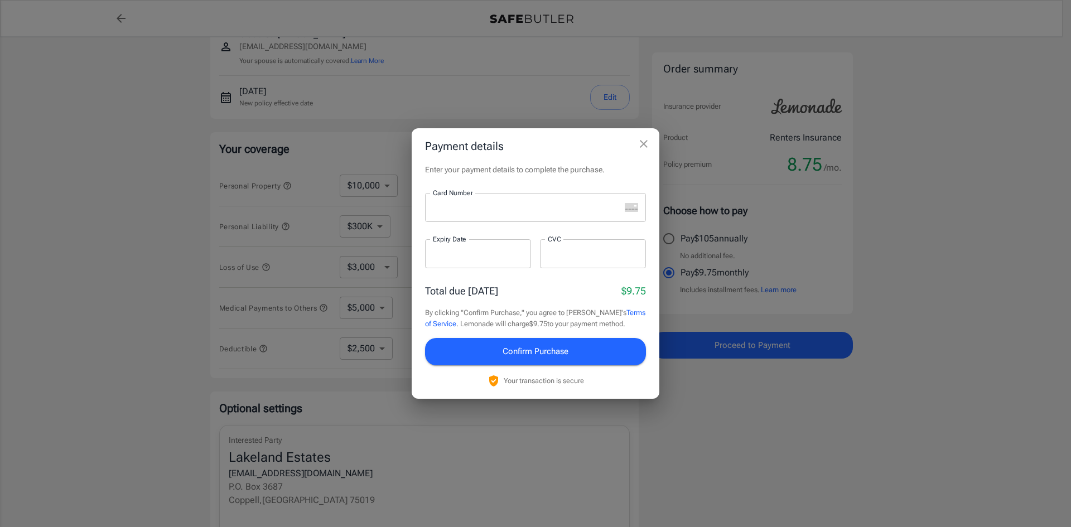
click at [724, 506] on div "Payment details Enter your payment details to complete the purchase. Card Numbe…" at bounding box center [535, 263] width 1071 height 527
click at [646, 138] on icon "close" at bounding box center [643, 143] width 13 height 13
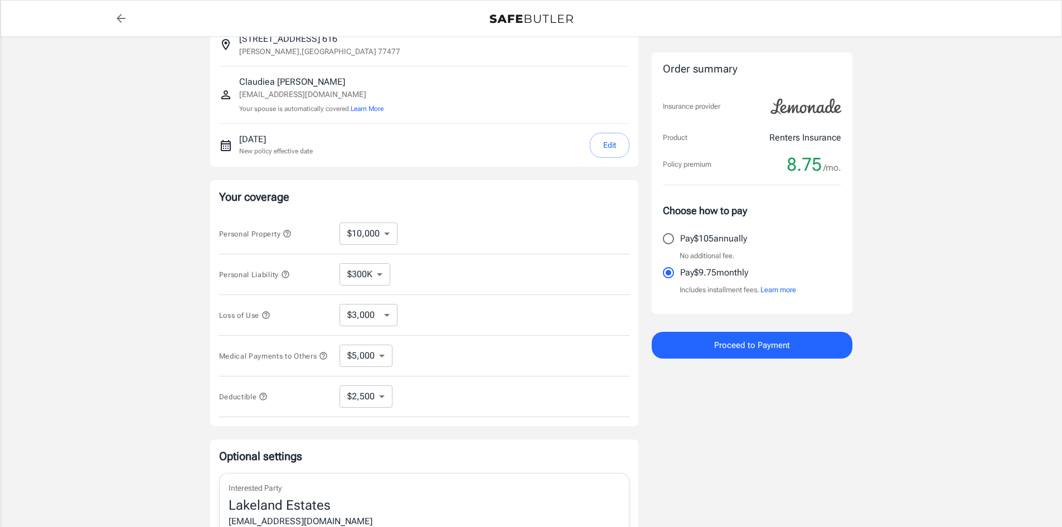
scroll to position [0, 0]
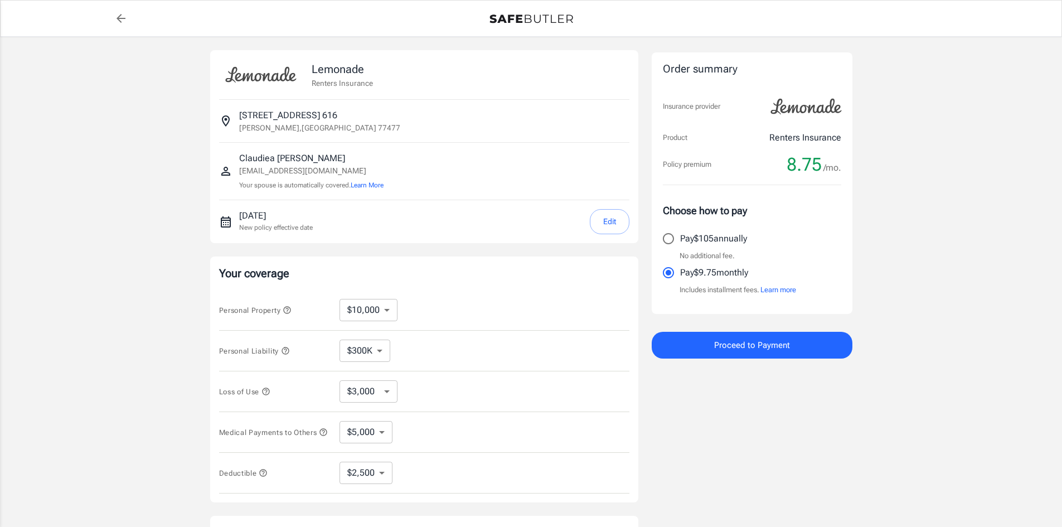
click at [274, 120] on p "630 Colony Lake Estates Drive 616" at bounding box center [288, 115] width 98 height 13
click at [823, 332] on button "Proceed to Payment" at bounding box center [752, 345] width 201 height 27
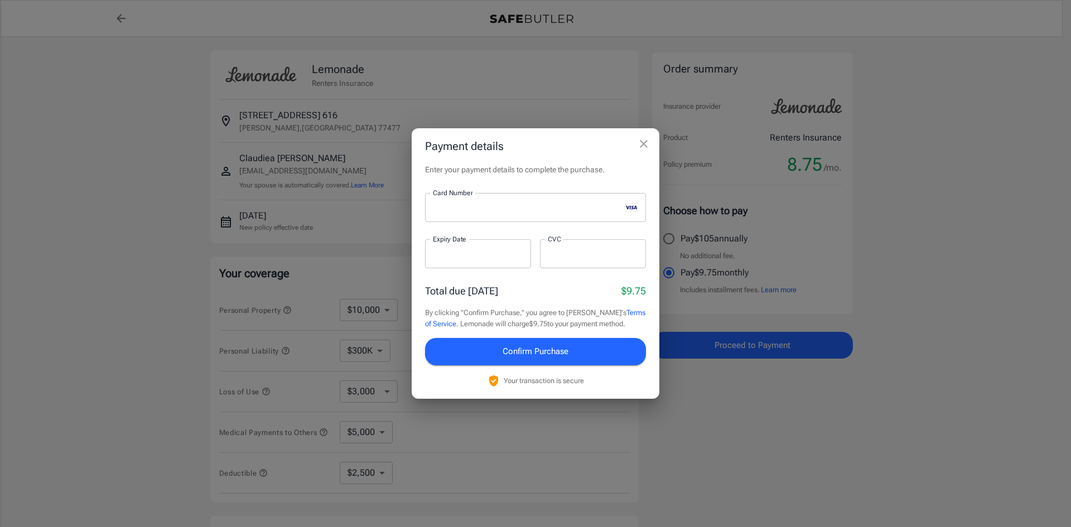
click at [451, 214] on div at bounding box center [522, 207] width 195 height 29
click at [534, 215] on div at bounding box center [522, 207] width 195 height 29
click at [546, 201] on div at bounding box center [522, 207] width 195 height 29
click at [606, 244] on div at bounding box center [593, 253] width 106 height 29
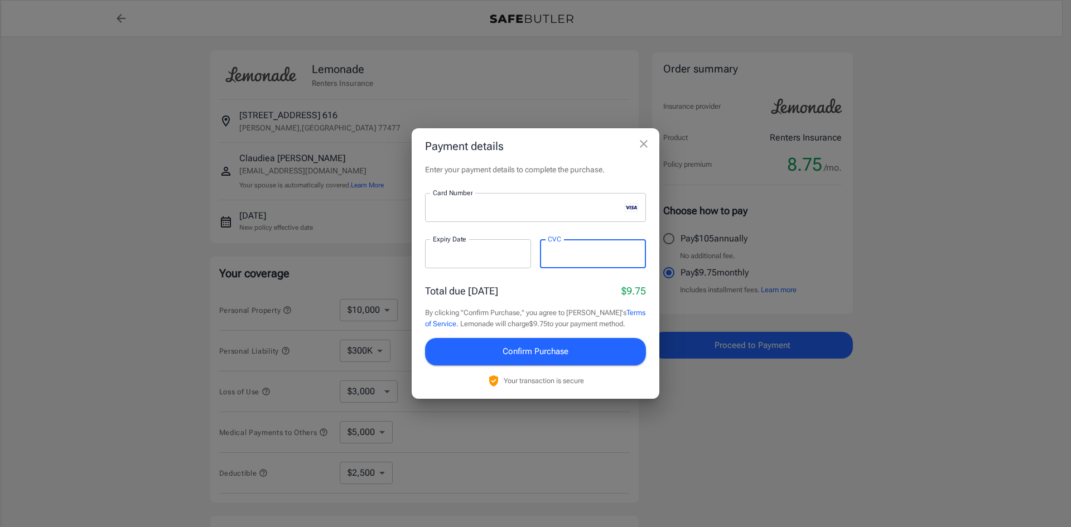
click at [569, 216] on div at bounding box center [522, 207] width 195 height 29
click at [607, 351] on button "Confirm Purchase" at bounding box center [535, 351] width 221 height 27
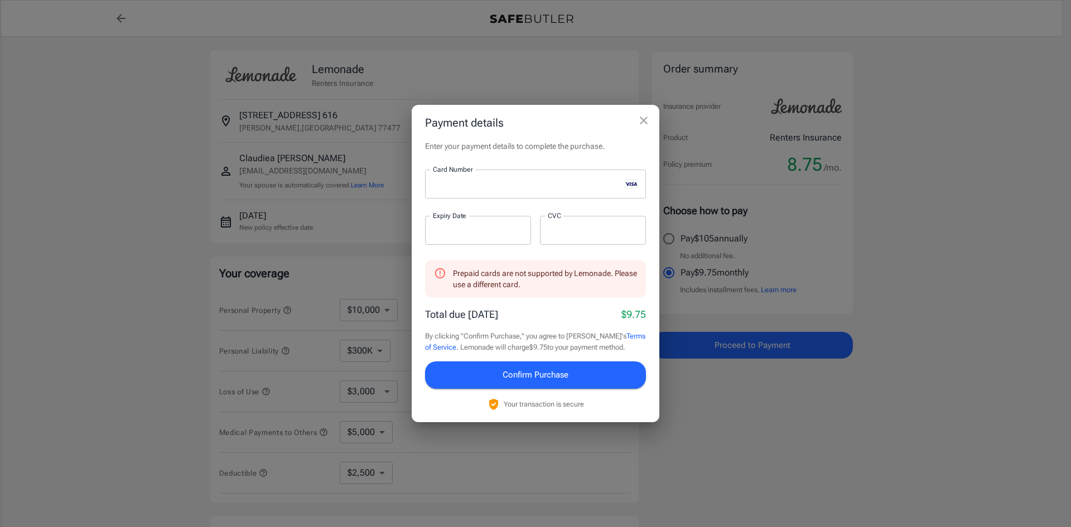
click at [806, 252] on div "Payment details Enter your payment details to complete the purchase. Card Numbe…" at bounding box center [535, 263] width 1071 height 527
click at [638, 124] on icon "close" at bounding box center [643, 120] width 13 height 13
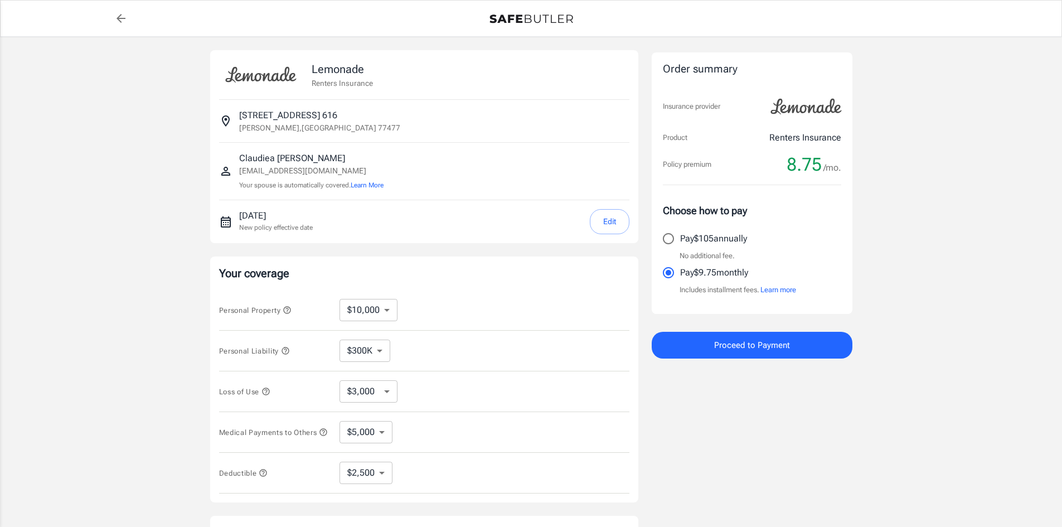
click at [691, 249] on label "Pay $105 annually" at bounding box center [745, 238] width 176 height 23
click at [680, 249] on input "Pay $105 annually" at bounding box center [668, 238] width 23 height 23
radio input "true"
click at [726, 338] on span "Proceed to Payment" at bounding box center [752, 345] width 76 height 14
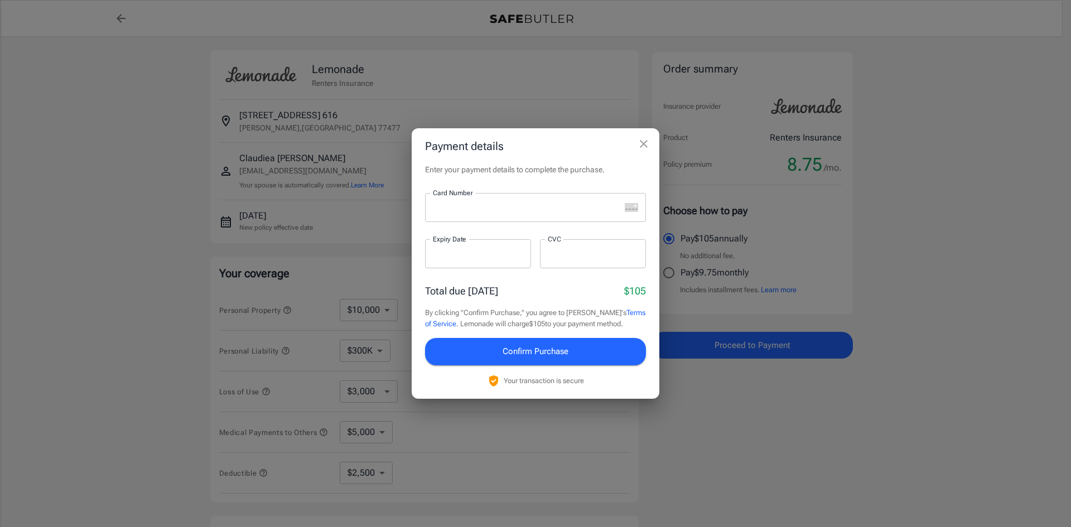
click at [642, 149] on icon "close" at bounding box center [643, 143] width 13 height 13
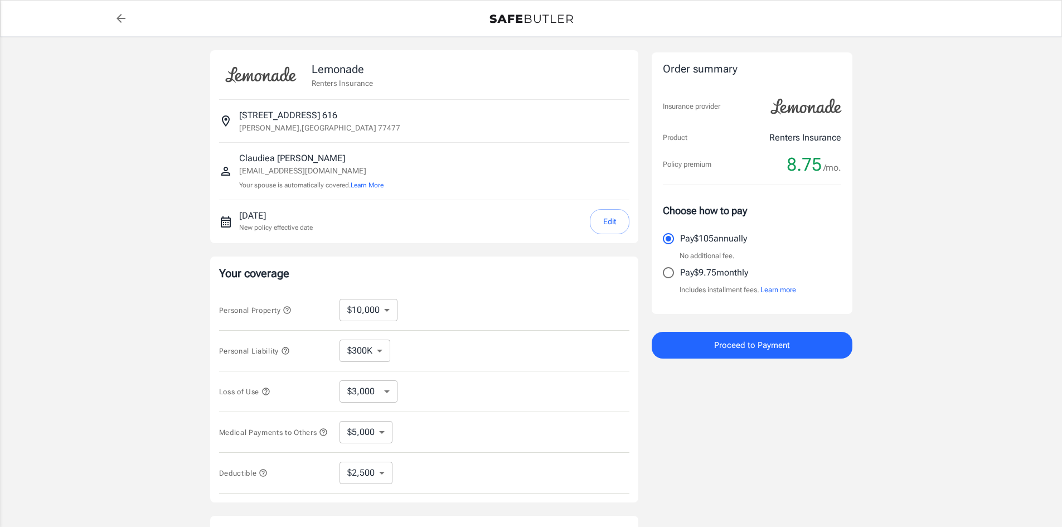
click at [677, 266] on input "Pay $9.75 monthly" at bounding box center [668, 272] width 23 height 23
radio input "true"
click at [733, 357] on button "Proceed to Payment" at bounding box center [752, 345] width 201 height 27
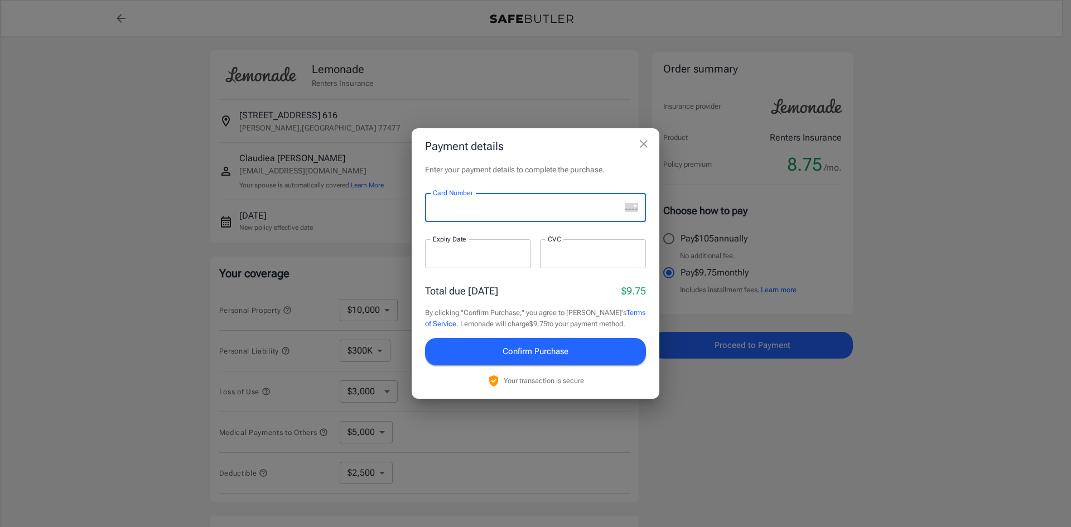
click at [1047, 248] on div "Payment details Enter your payment details to complete the purchase. Card Numbe…" at bounding box center [535, 263] width 1071 height 527
click at [493, 198] on div at bounding box center [522, 207] width 195 height 29
click at [498, 259] on iframe at bounding box center [478, 254] width 90 height 11
click at [560, 246] on div at bounding box center [593, 253] width 106 height 29
click at [557, 352] on span "Confirm Purchase" at bounding box center [535, 351] width 66 height 14
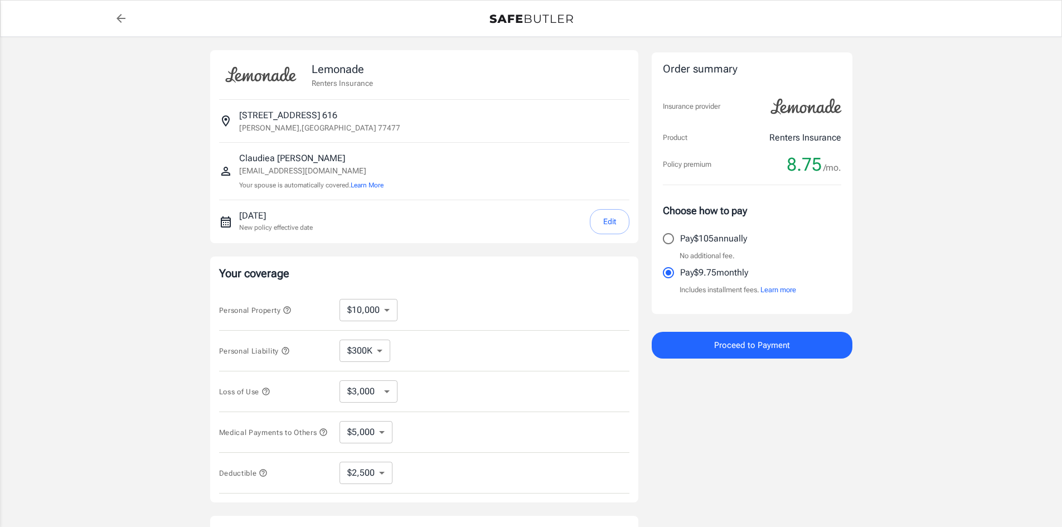
select select "300000"
select select "5000"
select select "2500"
select select "300000"
select select "5000"
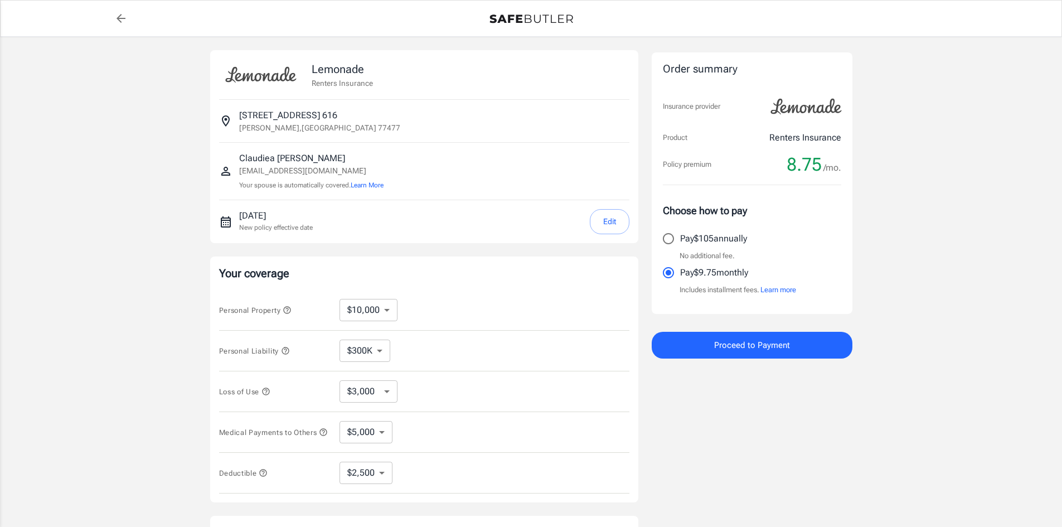
select select "2500"
click at [704, 342] on button "Proceed to Payment" at bounding box center [752, 345] width 201 height 27
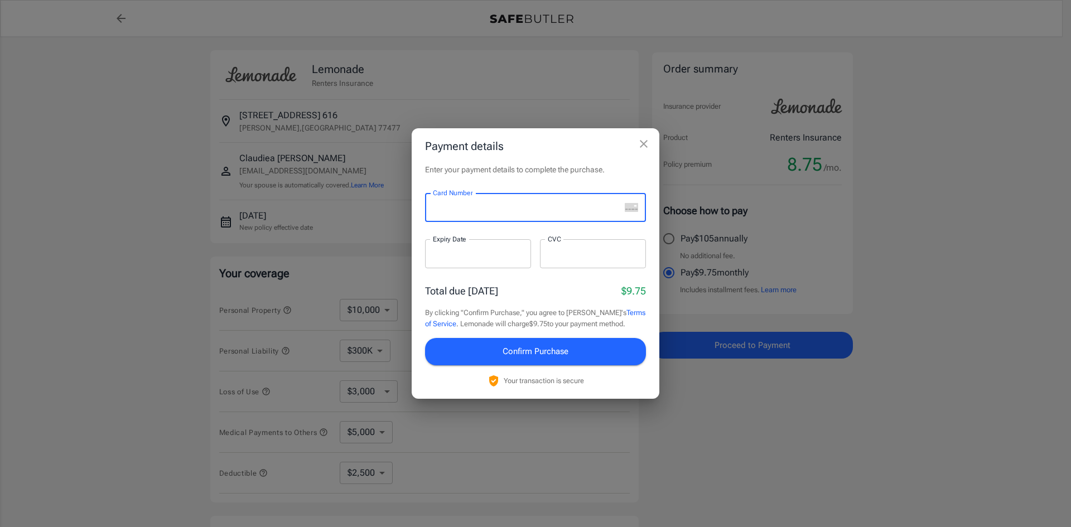
click at [476, 197] on div at bounding box center [522, 207] width 195 height 29
drag, startPoint x: 481, startPoint y: 237, endPoint x: 481, endPoint y: 244, distance: 6.7
click at [481, 243] on div "Card Number Card Number ​ Expiry Date Expiry Date ​ CVC CVC ​" at bounding box center [535, 237] width 221 height 88
click at [521, 260] on div at bounding box center [478, 253] width 106 height 29
click at [556, 352] on span "Confirm Purchase" at bounding box center [535, 351] width 66 height 14
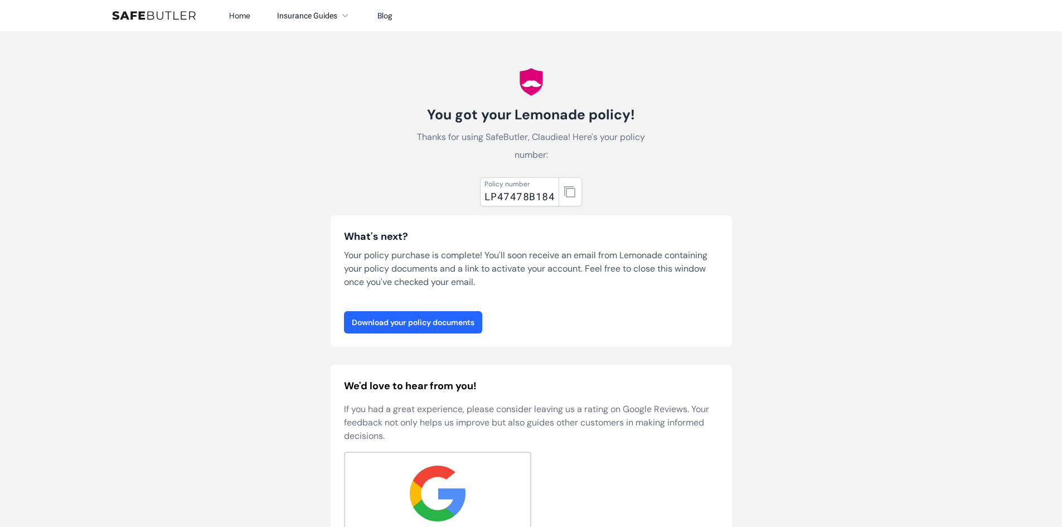
click at [435, 320] on link "Download your policy documents" at bounding box center [413, 322] width 138 height 22
click at [435, 331] on link "Download your policy documents" at bounding box center [413, 322] width 138 height 22
click at [468, 328] on link "Download your policy documents" at bounding box center [413, 322] width 138 height 22
